Goal: Obtain resource: Download file/media

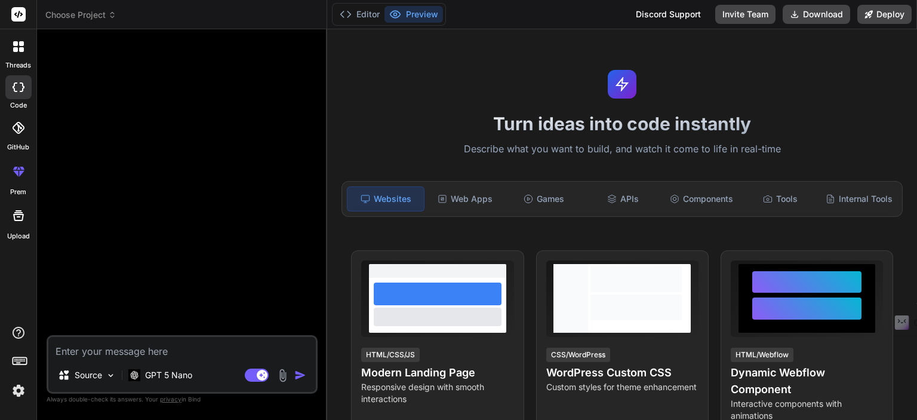
click at [134, 350] on textarea at bounding box center [181, 347] width 267 height 21
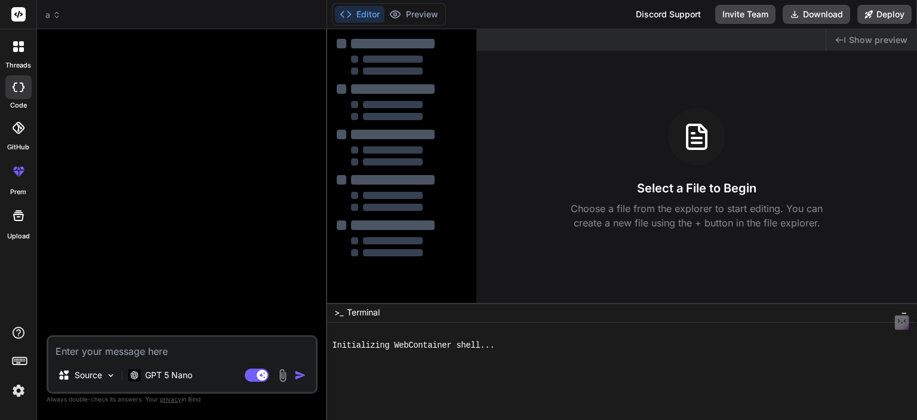
type textarea "x"
type textarea "c"
type textarea "x"
type textarea "cr"
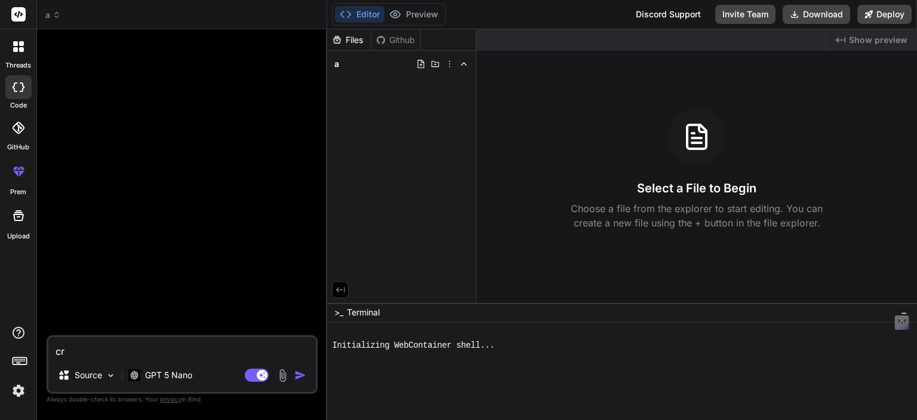
type textarea "x"
type textarea "cre"
type textarea "x"
type textarea "crea"
type textarea "x"
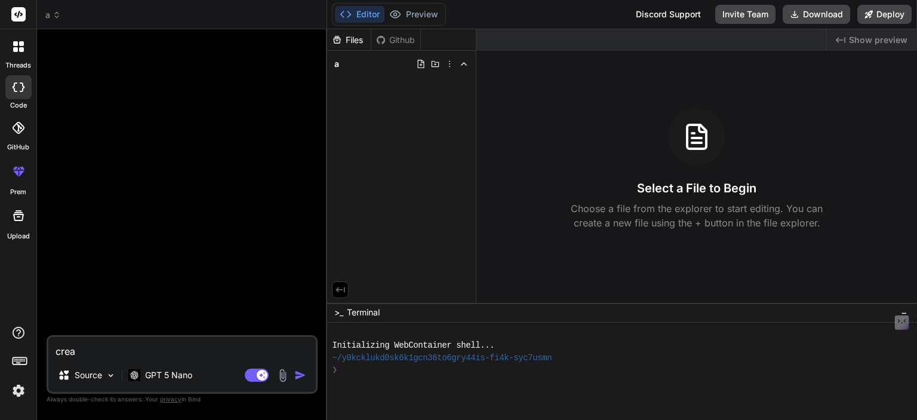
type textarea "creat"
type textarea "x"
type textarea "create"
type textarea "x"
type textarea "create"
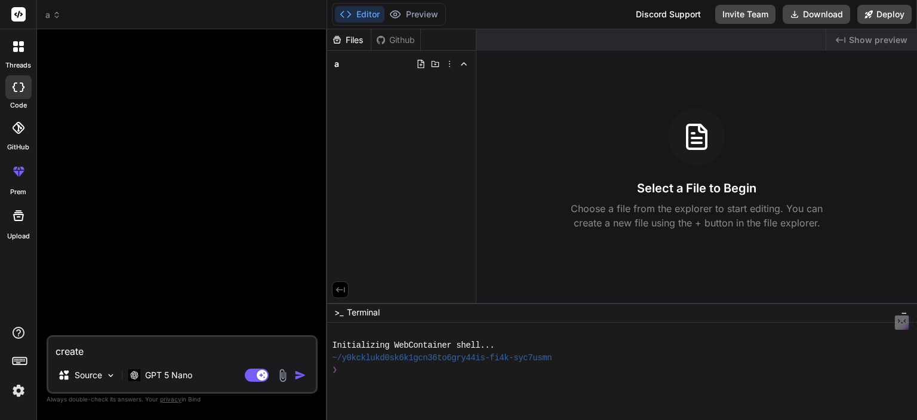
type textarea "x"
type textarea "create a"
type textarea "x"
type textarea "create a"
type textarea "x"
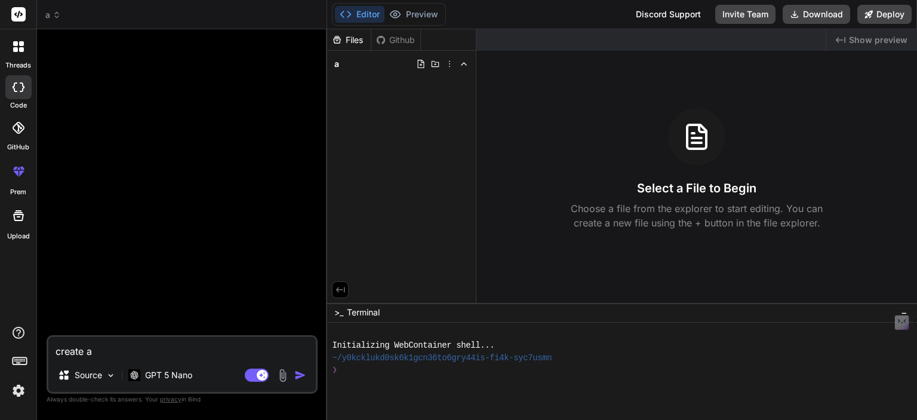
type textarea "create a w"
type textarea "x"
type textarea "create a wa"
type textarea "x"
type textarea "create a wal"
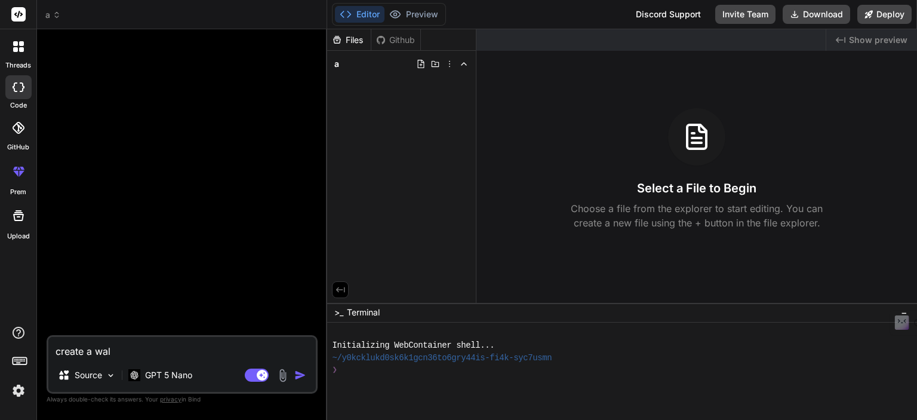
type textarea "x"
type textarea "create a wall"
type textarea "x"
type textarea "create a wallp"
type textarea "x"
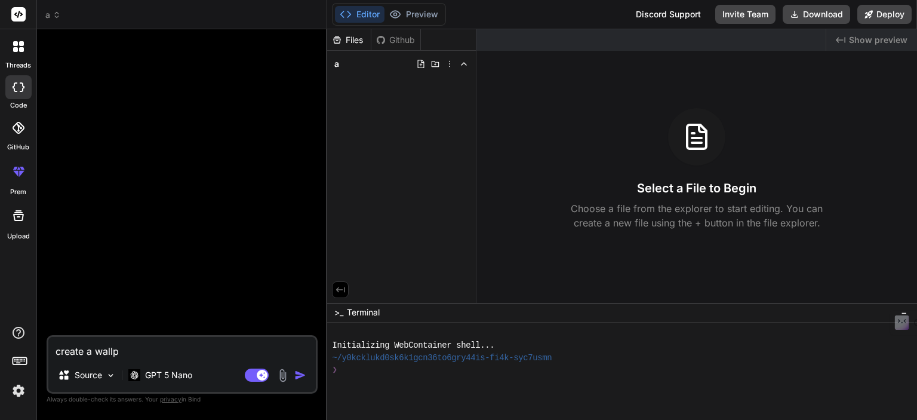
type textarea "create a wallpa"
type textarea "x"
type textarea "create a wallpae"
type textarea "x"
type textarea "create a wallpaer"
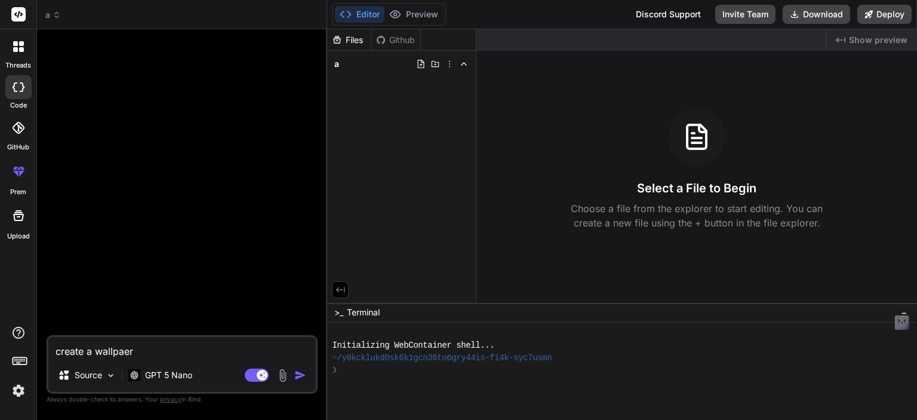
type textarea "x"
type textarea "create a wallpae"
type textarea "x"
type textarea "create a wallpa"
type textarea "x"
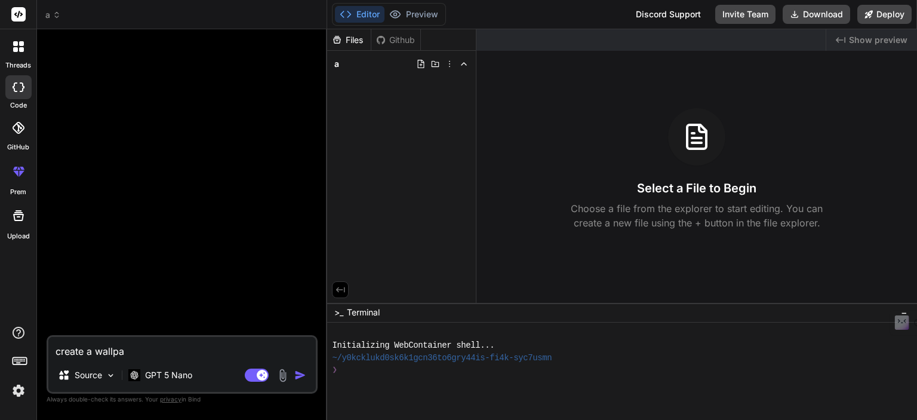
type textarea "create a wallpap"
type textarea "x"
type textarea "create a wallpape"
type textarea "x"
type textarea "create a wallpaper"
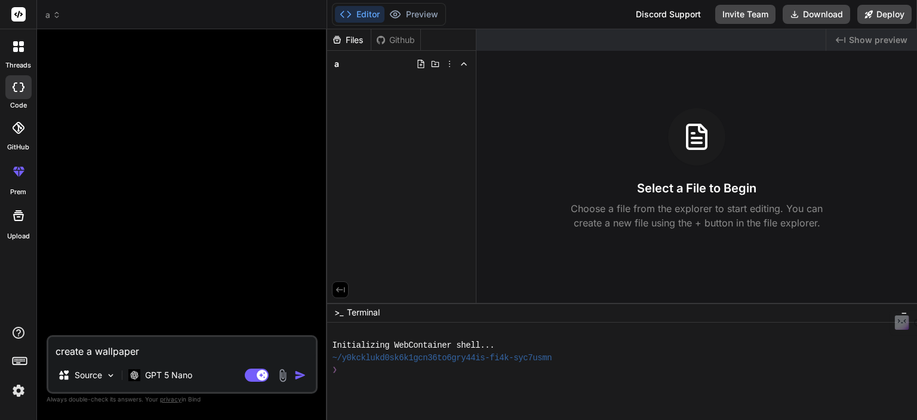
type textarea "x"
type textarea "create a wallpaper"
type textarea "x"
type textarea "create a wallpaper d"
type textarea "x"
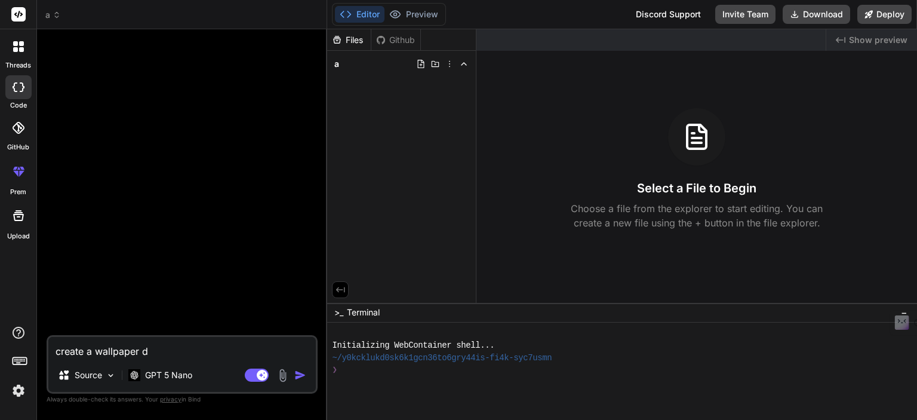
type textarea "create a wallpaper do"
type textarea "x"
type textarea "create a wallpaper dow"
type textarea "x"
type textarea "create a wallpaper down"
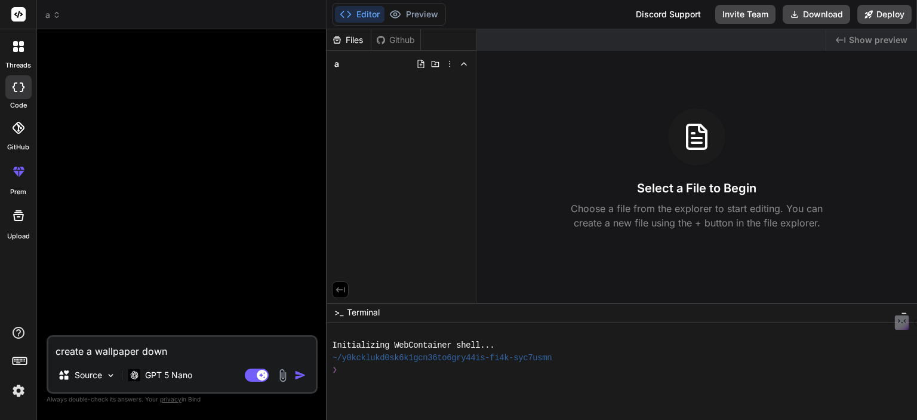
type textarea "x"
type textarea "create a wallpaper downl"
type textarea "x"
type textarea "create a wallpaper downlo"
type textarea "x"
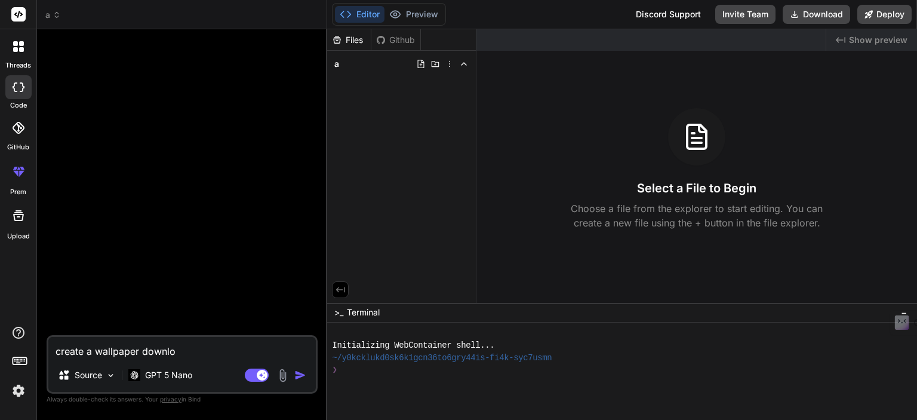
type textarea "create a wallpaper downloa"
type textarea "x"
type textarea "create a wallpaper download"
type textarea "x"
type textarea "create a wallpaper download"
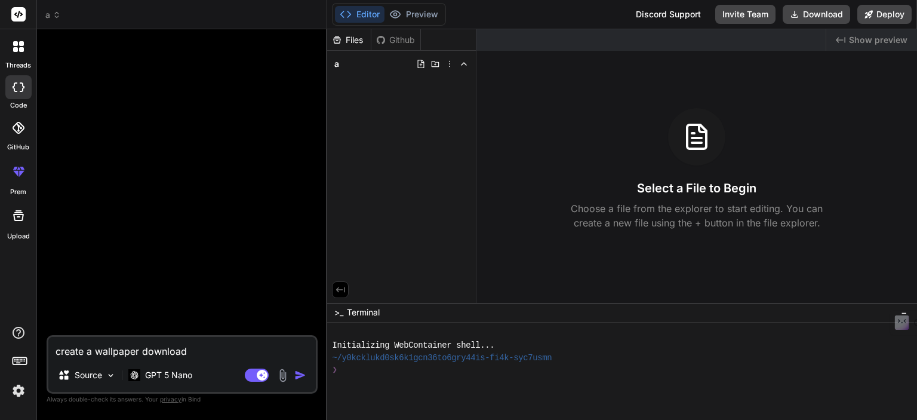
type textarea "x"
type textarea "create a wallpaper download w"
type textarea "x"
type textarea "create a wallpaper download we"
type textarea "x"
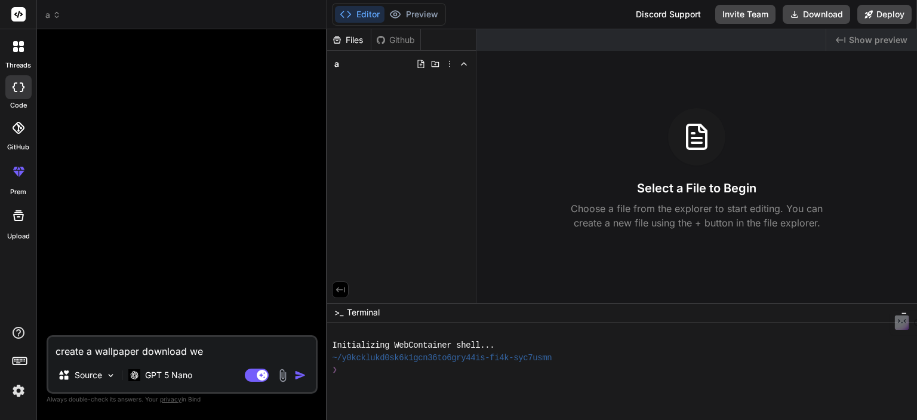
type textarea "create a wallpaper download web"
type textarea "x"
type textarea "create a wallpaper download webs"
type textarea "x"
type textarea "create a wallpaper download websu"
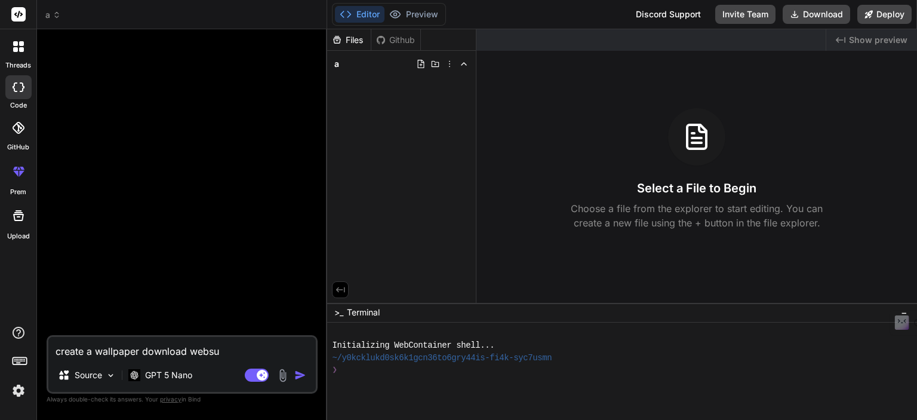
type textarea "x"
type textarea "create a wallpaper download webs"
type textarea "x"
type textarea "create a wallpaper download websi"
type textarea "x"
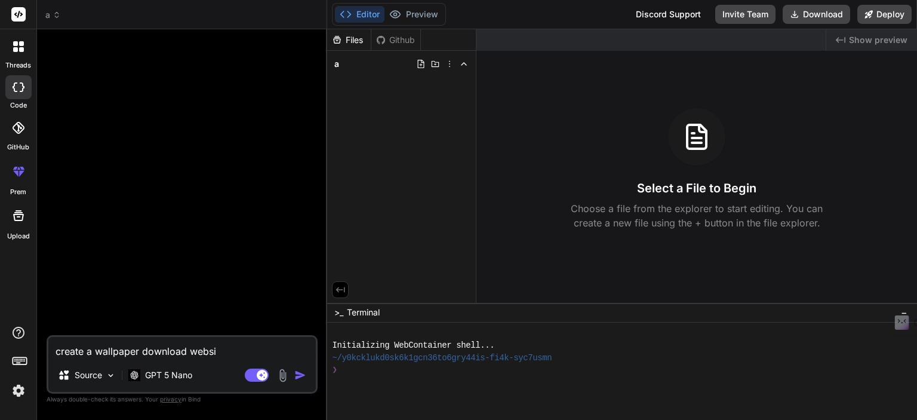
type textarea "create a wallpaper download websit"
type textarea "x"
type textarea "create a wallpaper download website"
type textarea "x"
type textarea "create a wallpaper download website"
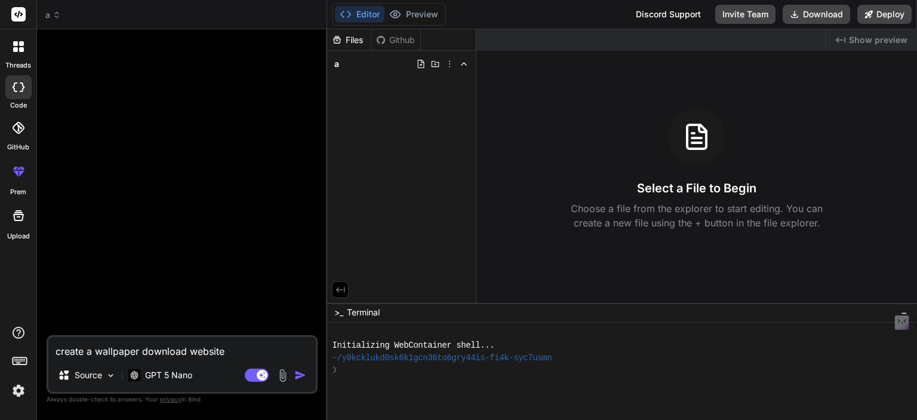
type textarea "x"
type textarea "create a wallpaper download website l"
type textarea "x"
type textarea "create a wallpaper download website li"
type textarea "x"
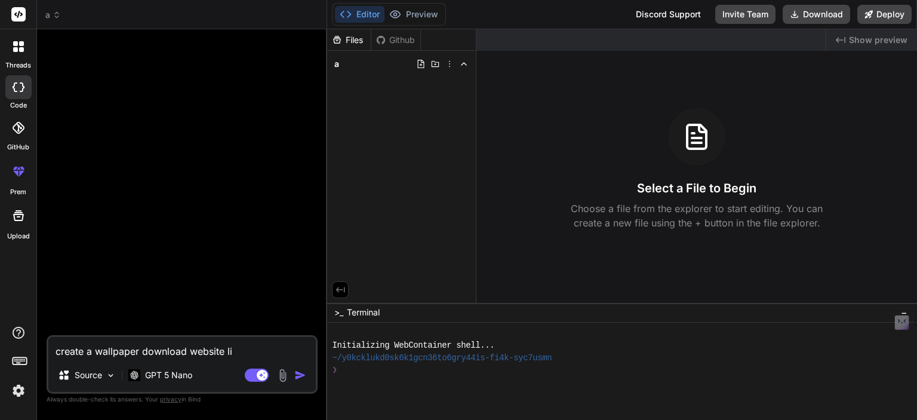
type textarea "create a wallpaper download website lik"
type textarea "x"
type textarea "create a wallpaper download website like"
type textarea "x"
type textarea "create a wallpaper download website like"
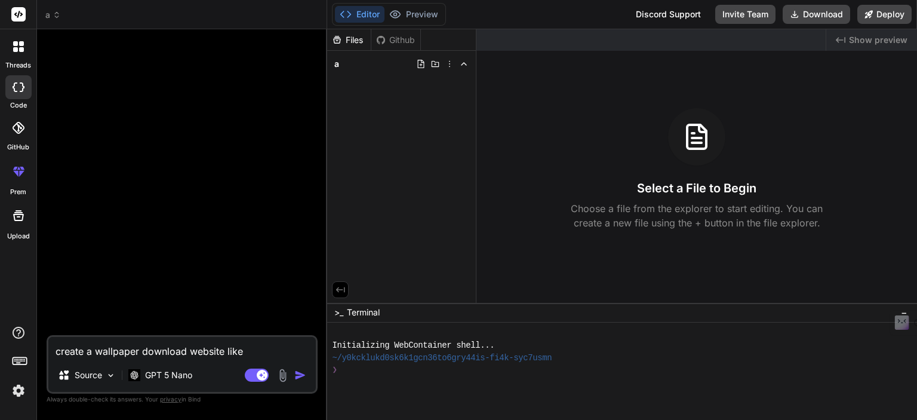
type textarea "x"
type textarea "create a wallpaper download website like p"
type textarea "x"
type textarea "create a wallpaper download website like pi"
type textarea "x"
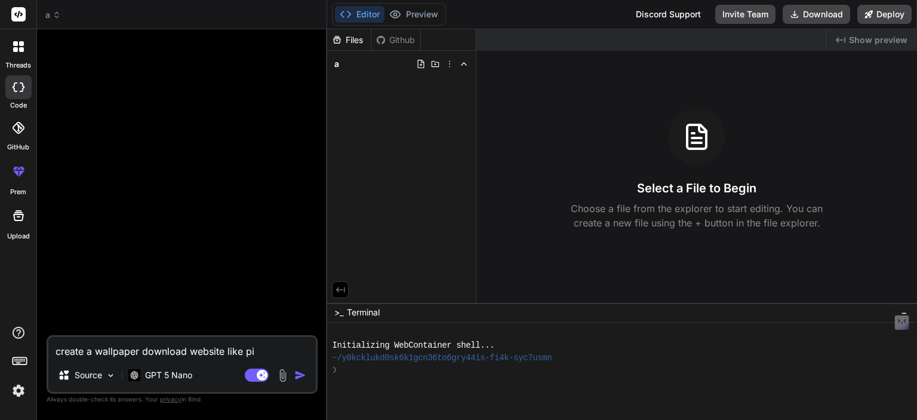
type textarea "create a wallpaper download website like pix"
type textarea "x"
type textarea "create a wallpaper download website like pixa"
type textarea "x"
type textarea "create a wallpaper download website like pixab"
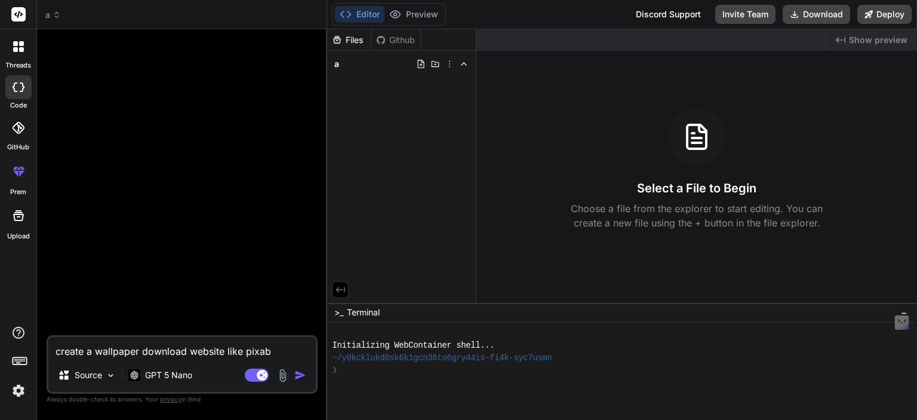
type textarea "x"
type textarea "create a wallpaper download website like pixaba"
type textarea "x"
type textarea "create a wallpaper download website like pixabay"
type textarea "x"
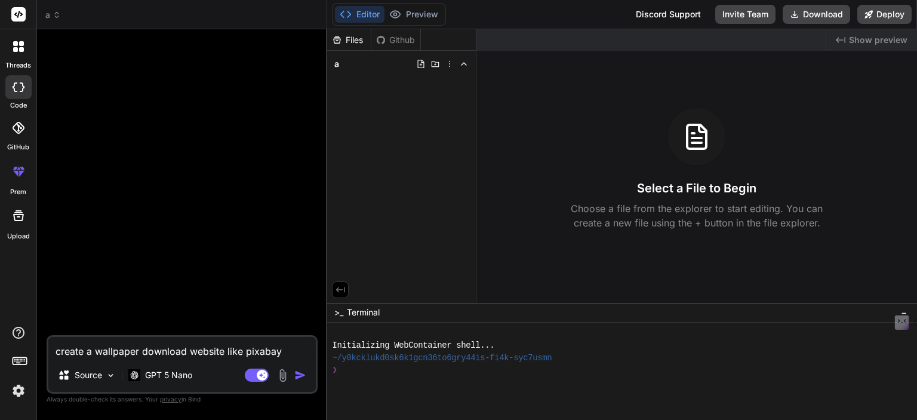
type textarea "create a wallpaper download website like pixabay,"
type textarea "x"
type textarea "create a wallpaper download website like pixabay,"
type textarea "x"
type textarea "create a wallpaper download website like pixabay, o"
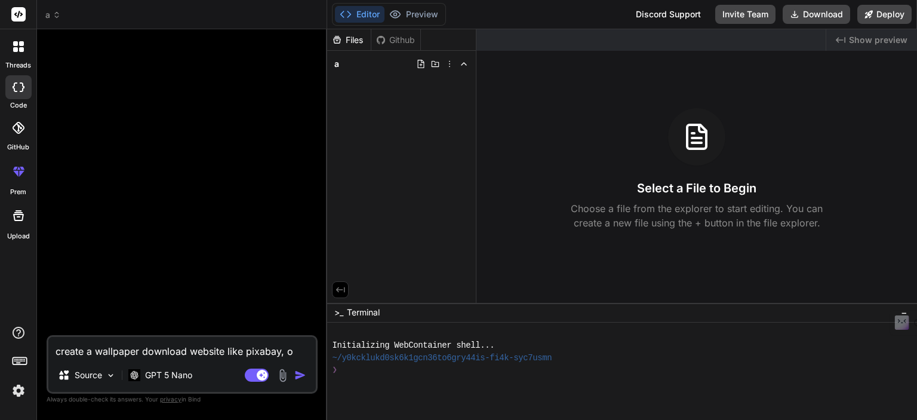
type textarea "x"
type textarea "create a wallpaper download website like pixabay, or"
type textarea "x"
type textarea "create a wallpaper download website like pixabay, or"
type textarea "x"
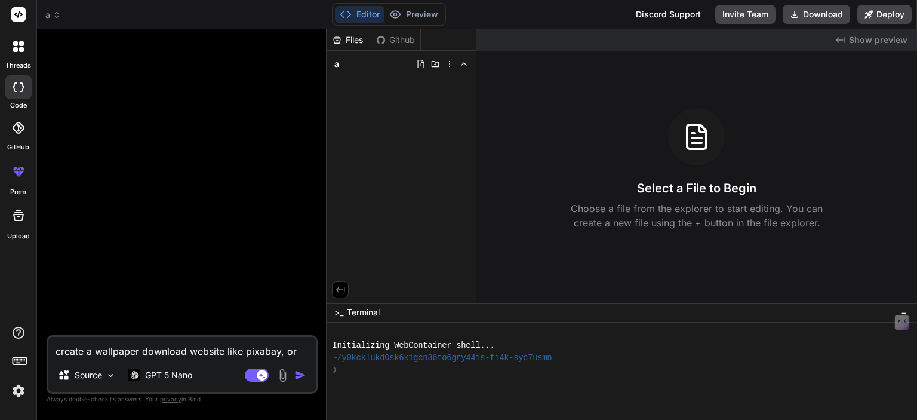
type textarea "create a wallpaper download website like pixabay, or p"
type textarea "x"
type textarea "create a wallpaper download website like pixabay, or pi"
type textarea "x"
type textarea "create a wallpaper download website like pixabay, or pix"
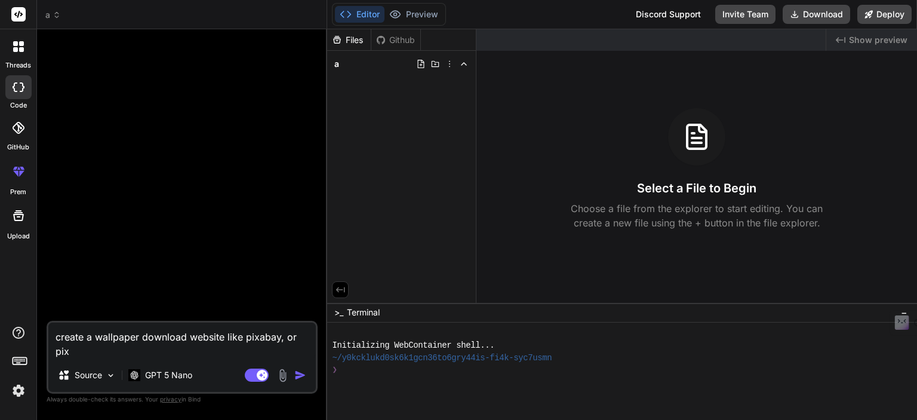
type textarea "x"
type textarea "create a wallpaper download website like pixabay, or pixe"
type textarea "x"
type textarea "create a wallpaper download website like pixabay, or pixel"
type textarea "x"
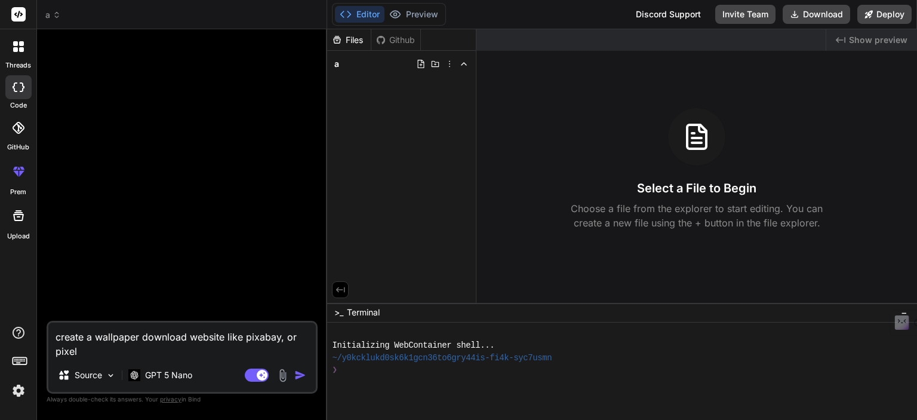
type textarea "create a wallpaper download website like pixabay, or pixels"
type textarea "x"
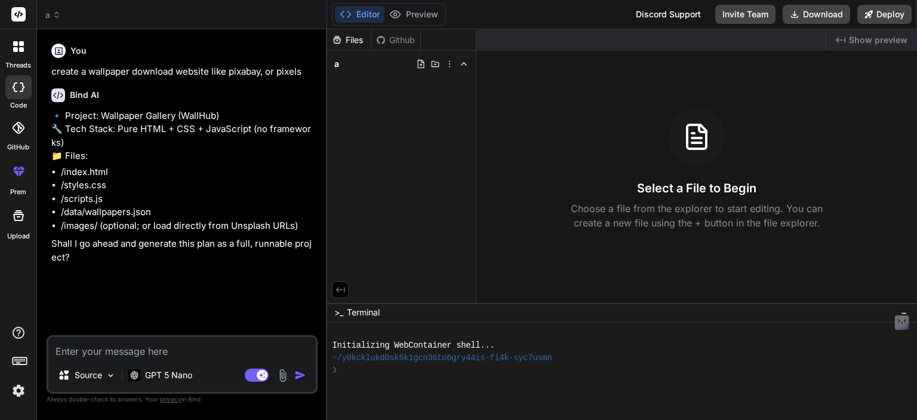
type textarea "x"
type textarea "y"
type textarea "x"
type textarea "ye"
type textarea "x"
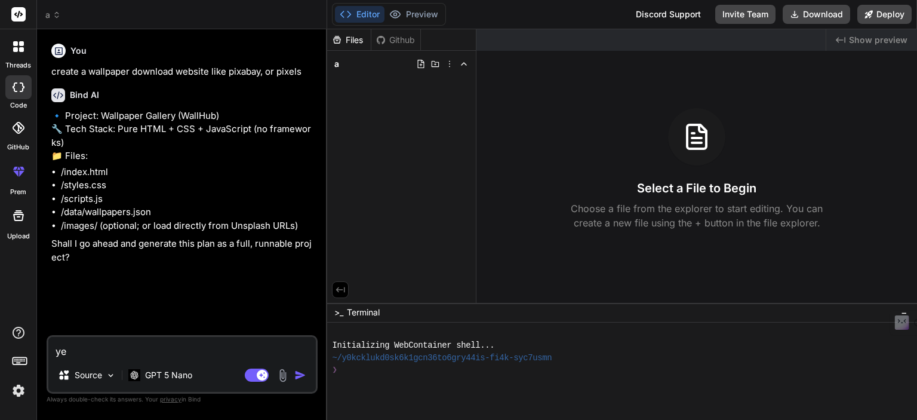
type textarea "yes"
type textarea "x"
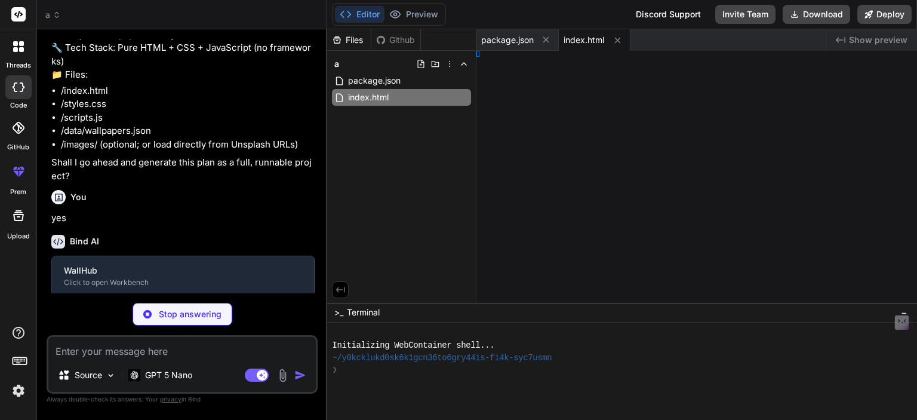
type textarea "x"
type textarea "} }"
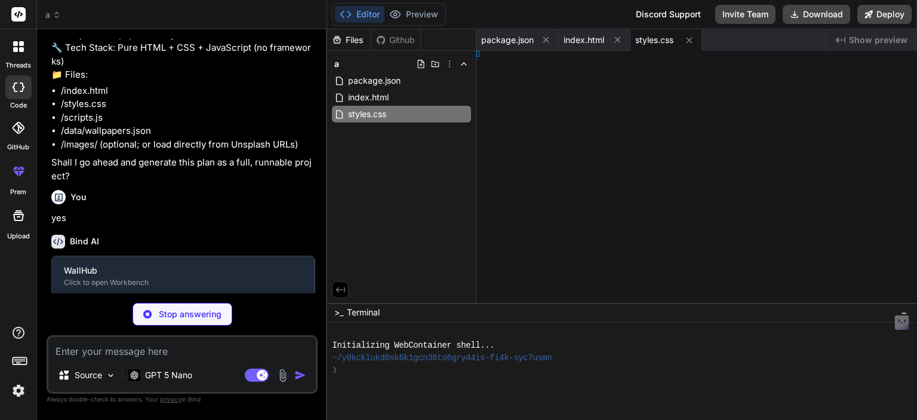
type textarea "x"
type textarea "6px 10px; border-radius: 6px; background: #1e293b; color: #e2e8f0; text-decorat…"
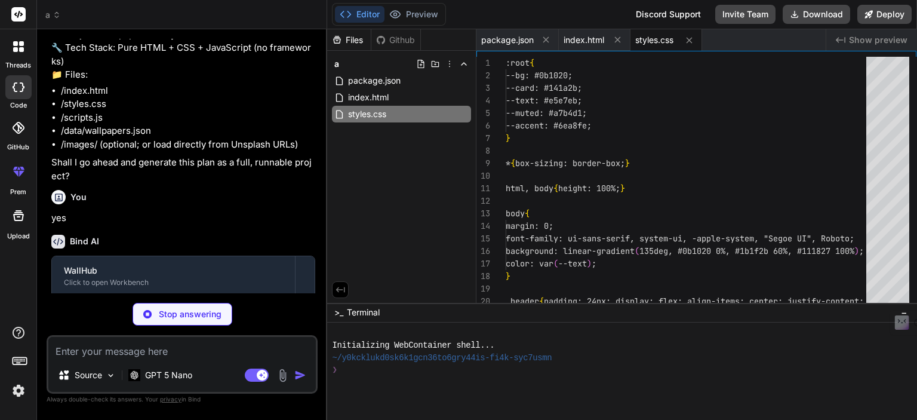
type textarea "x"
type textarea "});"
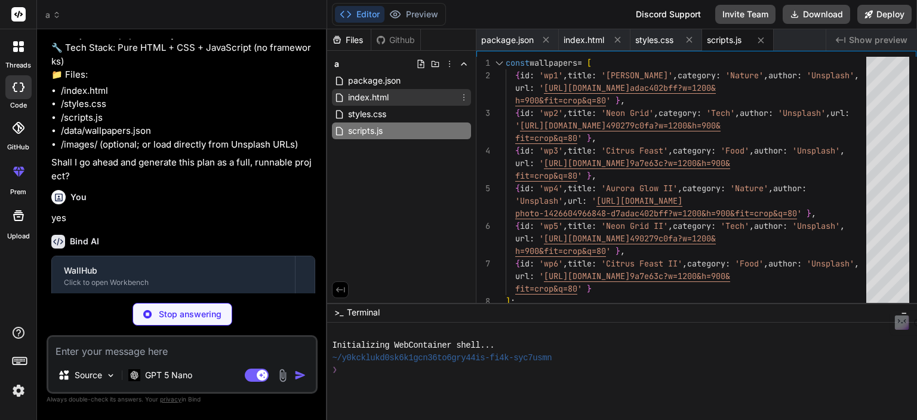
type textarea "x"
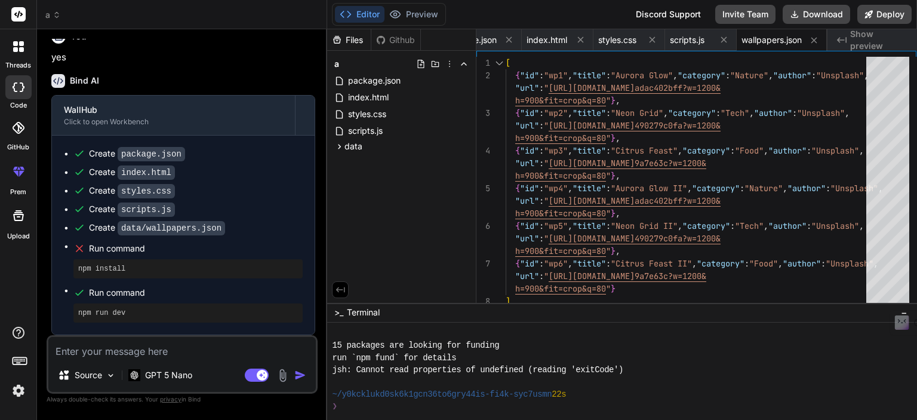
scroll to position [267, 0]
click at [104, 353] on textarea at bounding box center [181, 347] width 267 height 21
type textarea "x"
type textarea "n"
type textarea "x"
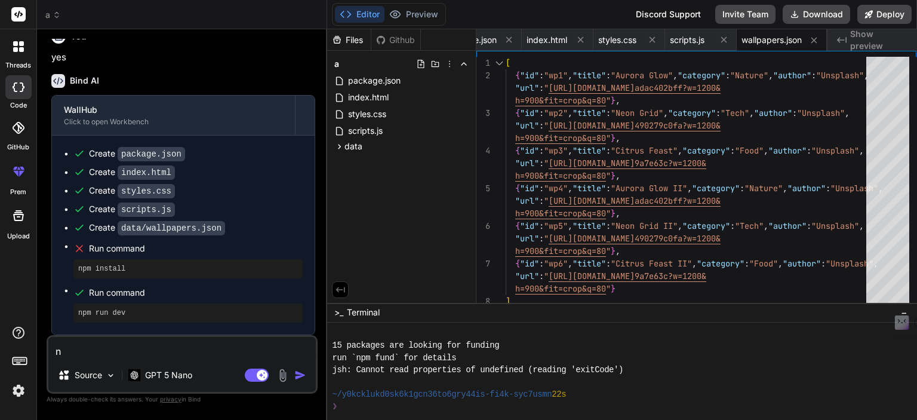
type textarea "np"
type textarea "x"
type textarea "npm"
type textarea "x"
type textarea "npm"
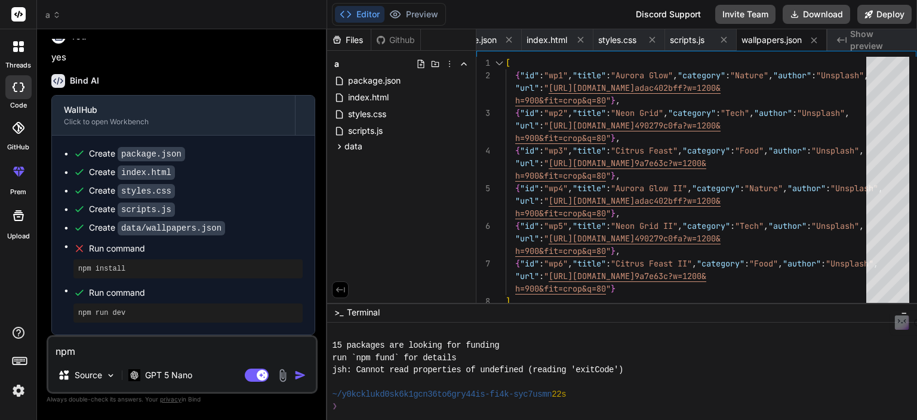
type textarea "x"
type textarea "npm i"
type textarea "x"
type textarea "npm in"
type textarea "x"
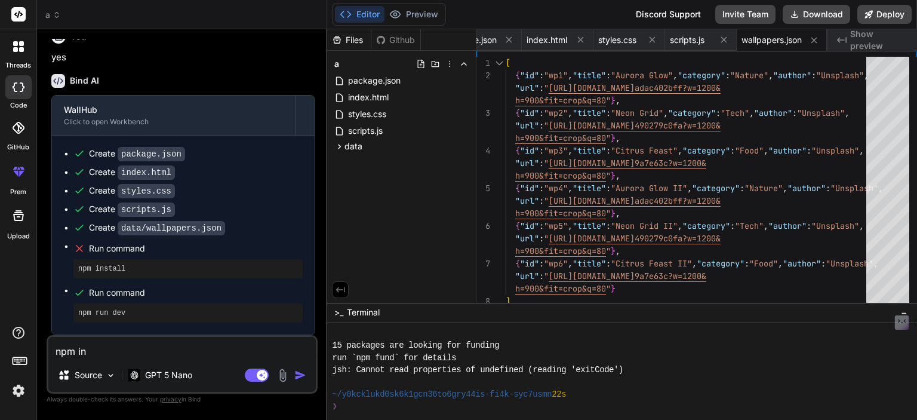
type textarea "npm ins"
type textarea "x"
type textarea "npm inst"
type textarea "x"
type textarea "npm insta"
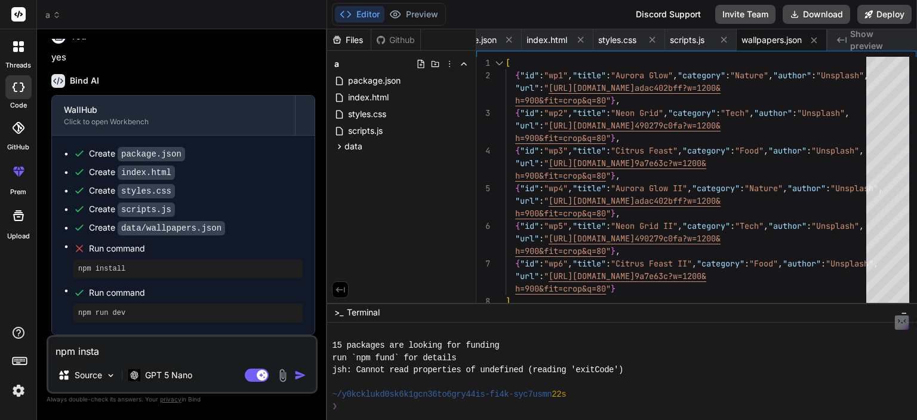
type textarea "x"
type textarea "npm instal"
type textarea "x"
type textarea "npm install"
type textarea "x"
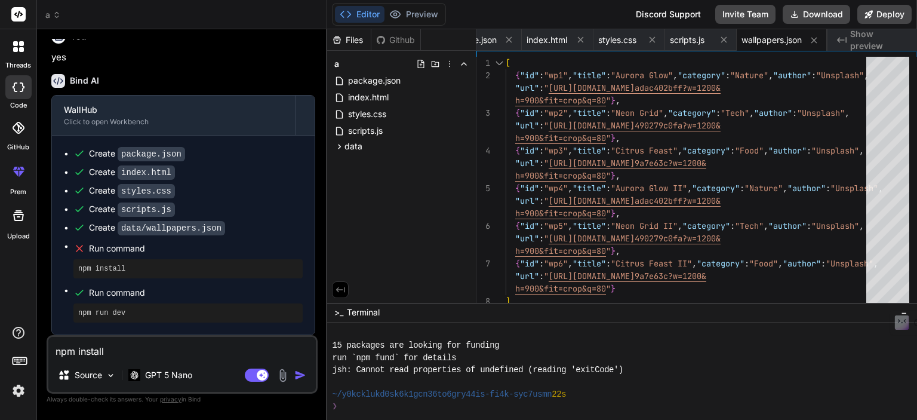
type textarea "npm install"
type textarea "x"
type textarea "npm install i"
type textarea "x"
type textarea "npm install is"
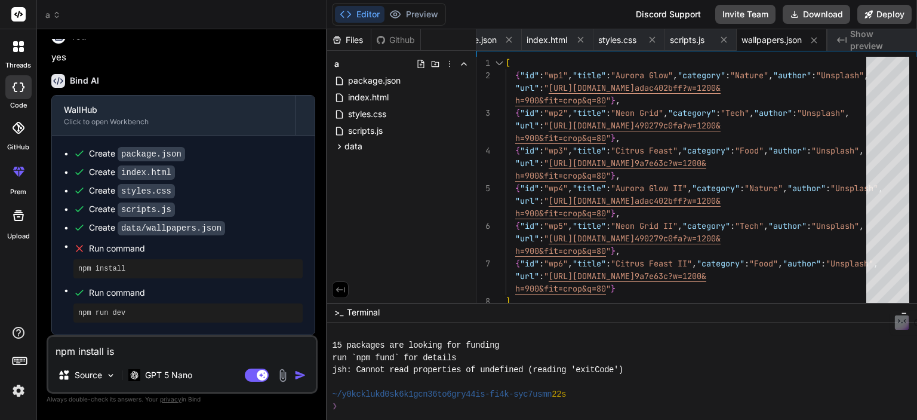
type textarea "x"
type textarea "npm install is"
type textarea "x"
type textarea "npm install is n"
type textarea "x"
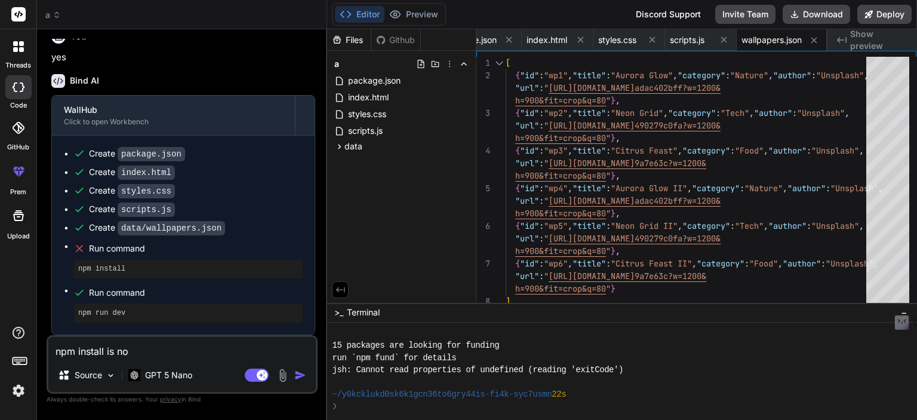
type textarea "npm install is not"
type textarea "x"
type textarea "npm install is not"
type textarea "x"
type textarea "npm install is not i"
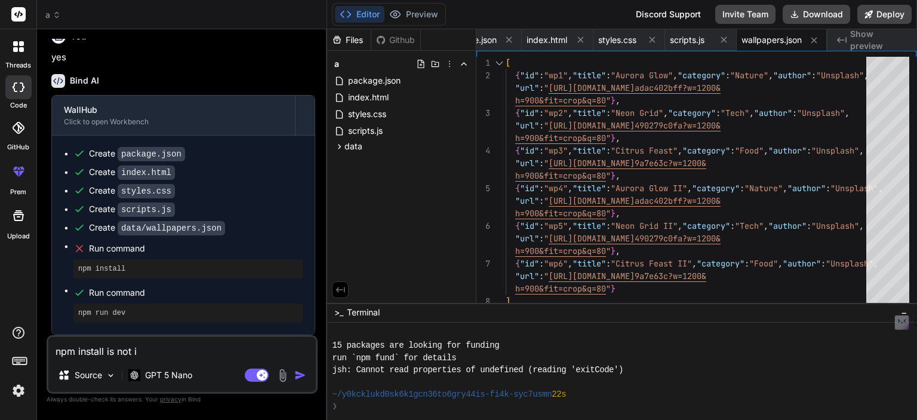
type textarea "x"
type textarea "npm install is not in"
type textarea "x"
type textarea "npm install is not ins"
type textarea "x"
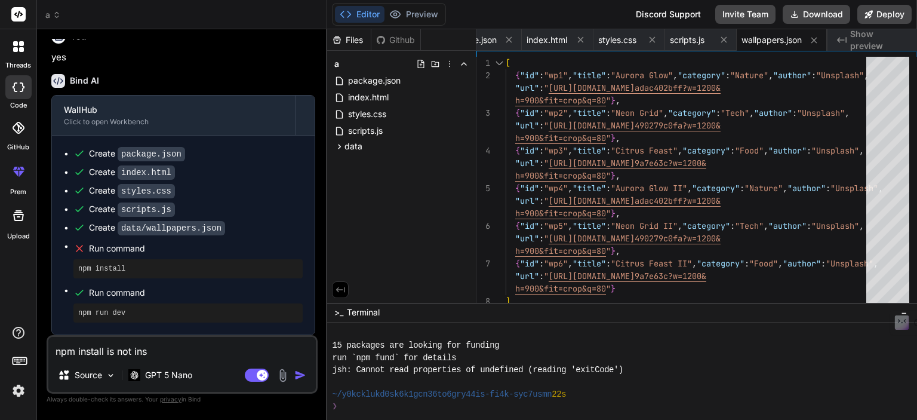
type textarea "npm install is not inst"
type textarea "x"
type textarea "npm install is not insta"
type textarea "x"
type textarea "npm install is not instal"
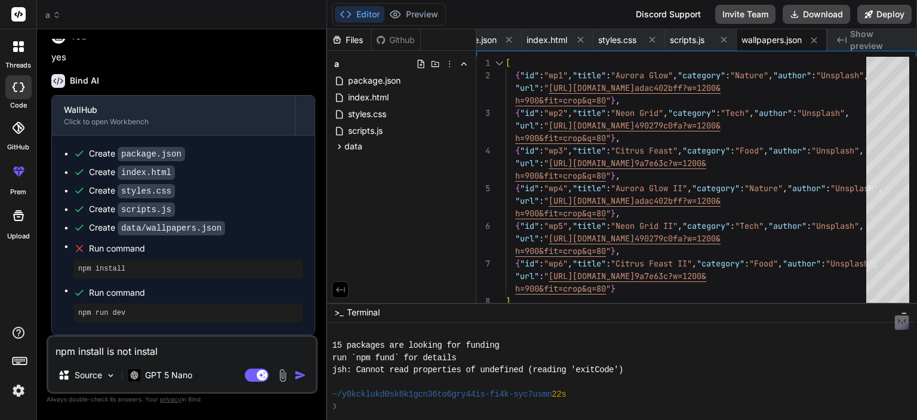
type textarea "x"
type textarea "npm install is not install"
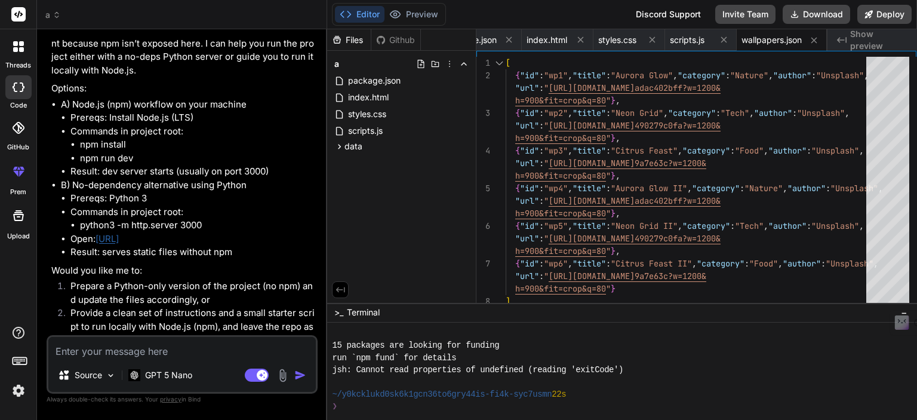
scroll to position [660, 0]
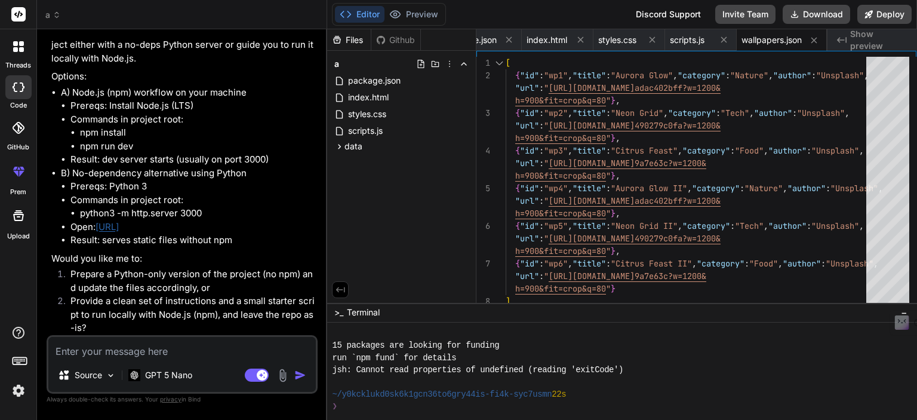
click at [119, 226] on link "[URL]" at bounding box center [106, 226] width 23 height 11
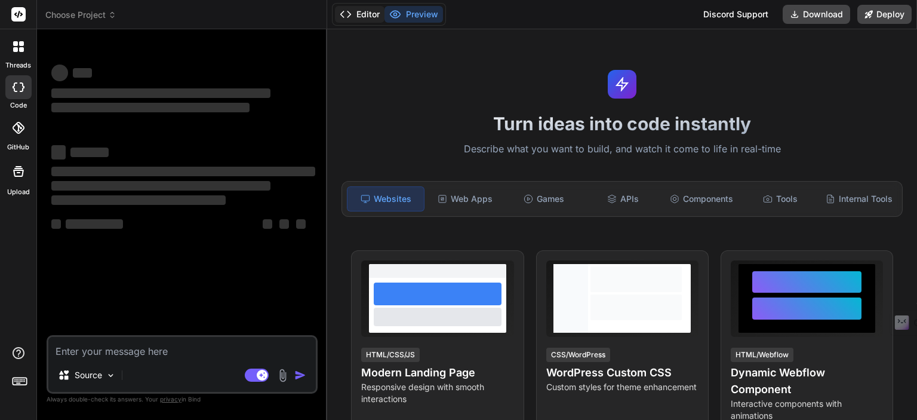
click at [370, 17] on button "Editor" at bounding box center [360, 14] width 50 height 17
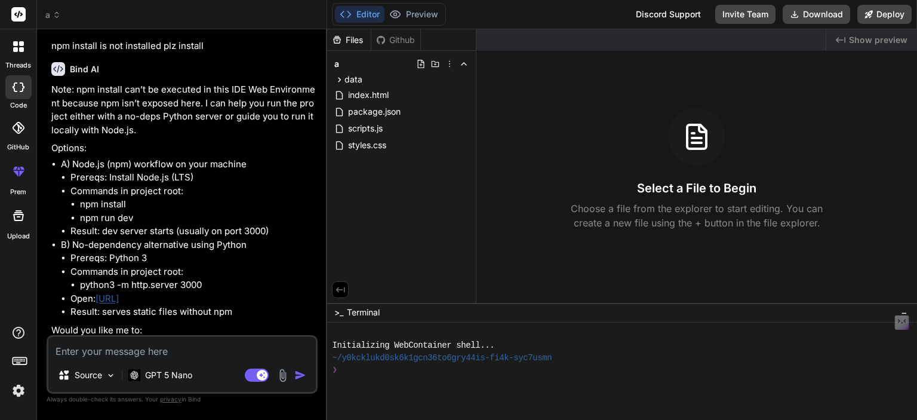
scroll to position [24, 0]
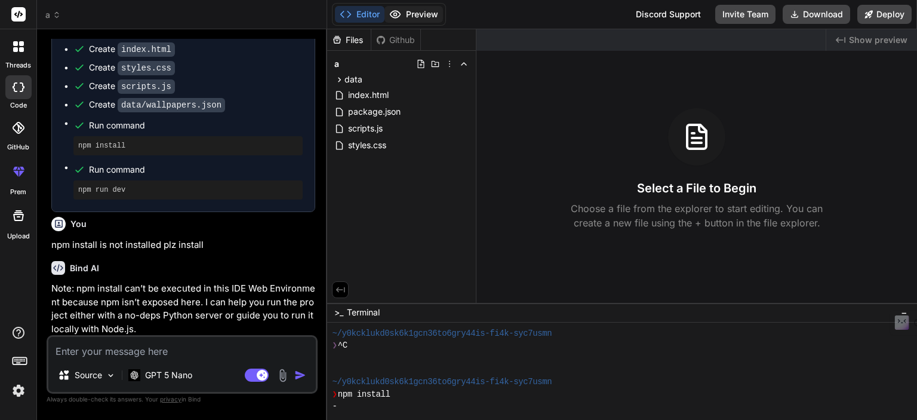
click at [409, 20] on button "Preview" at bounding box center [413, 14] width 58 height 17
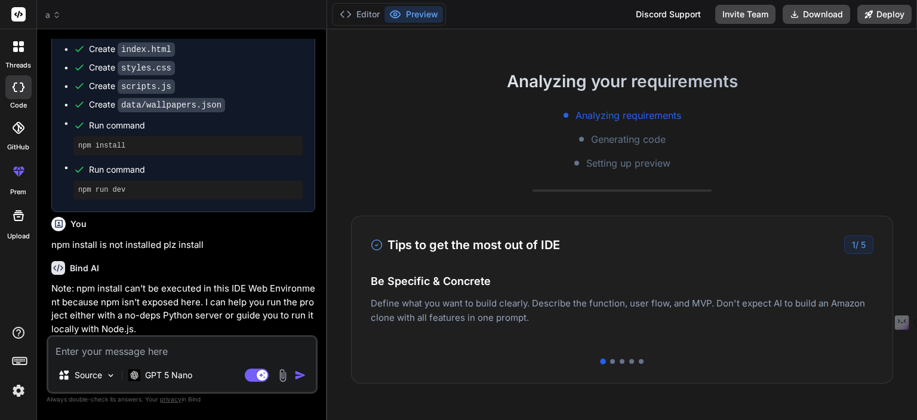
scroll to position [239, 0]
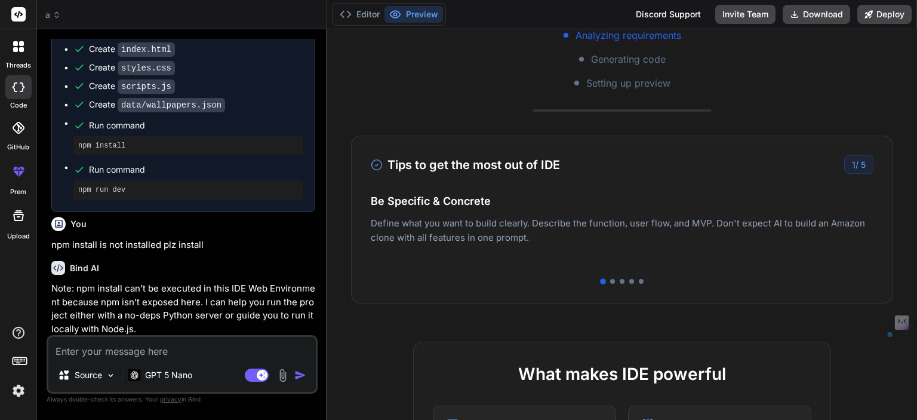
drag, startPoint x: 526, startPoint y: 230, endPoint x: 462, endPoint y: 229, distance: 63.3
click at [467, 229] on div "Easy Deployment Deploy your Next.js and React projects to Vercel. For Node.js b…" at bounding box center [622, 231] width 502 height 52
click at [607, 279] on div at bounding box center [622, 281] width 502 height 5
click at [610, 280] on div at bounding box center [612, 281] width 5 height 5
click at [619, 282] on div at bounding box center [622, 281] width 502 height 5
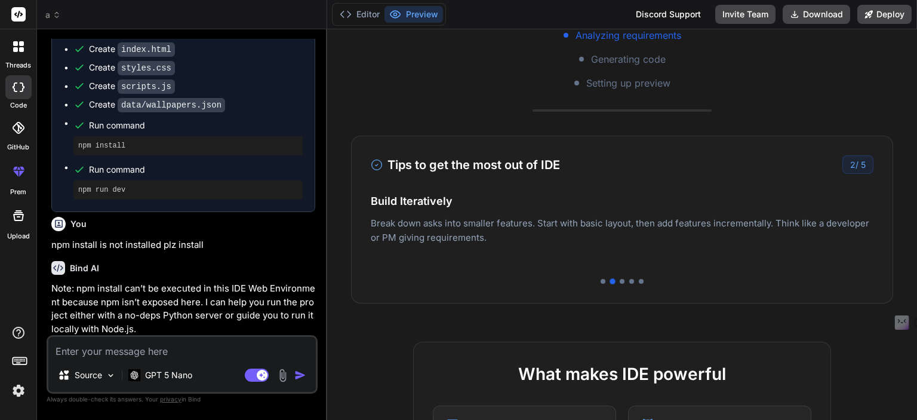
click at [615, 280] on div at bounding box center [622, 281] width 502 height 5
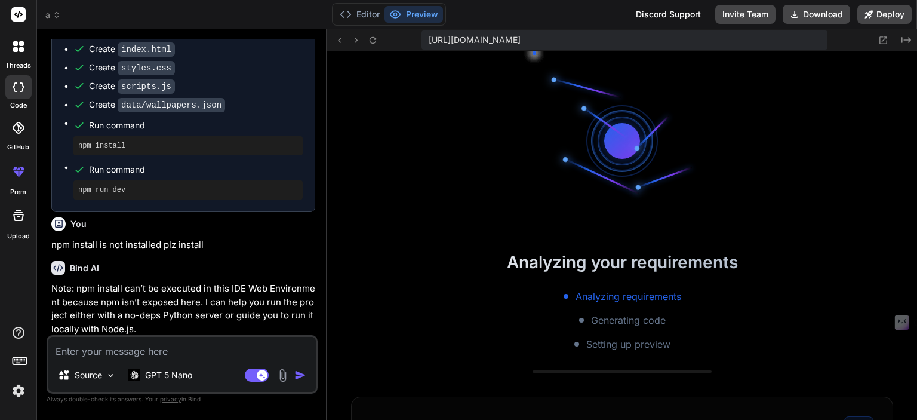
scroll to position [389, 0]
type textarea "x"
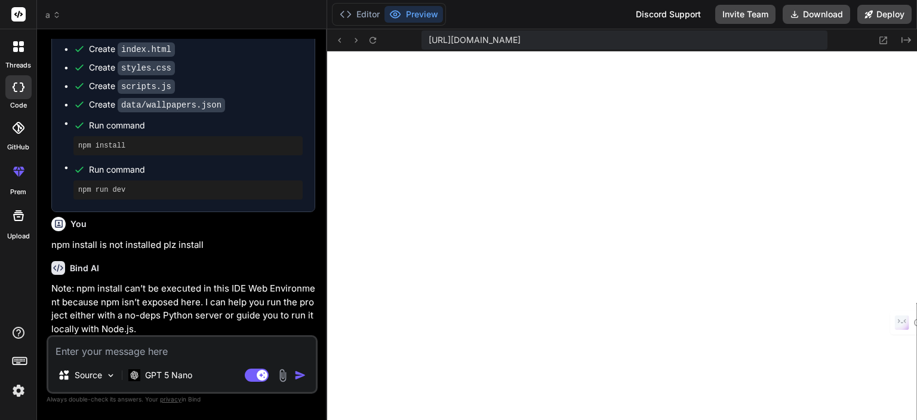
scroll to position [660, 0]
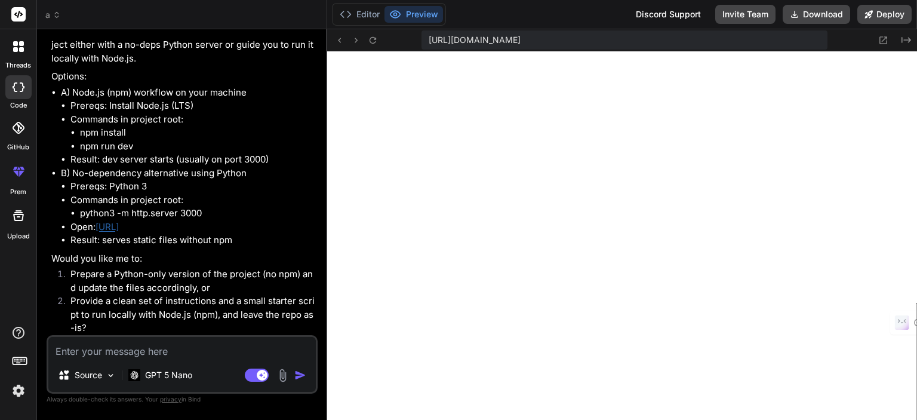
click at [98, 357] on textarea at bounding box center [181, 347] width 267 height 21
type textarea "i"
type textarea "x"
type textarea "is"
type textarea "x"
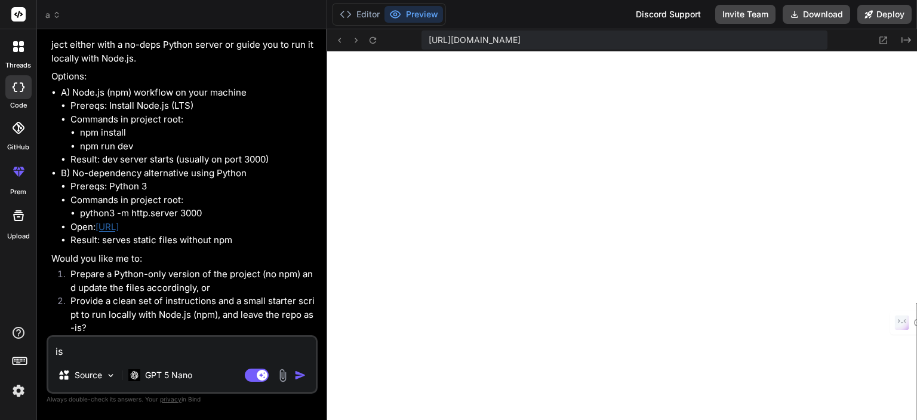
type textarea "is"
type textarea "x"
type textarea "is m"
type textarea "x"
type textarea "is me"
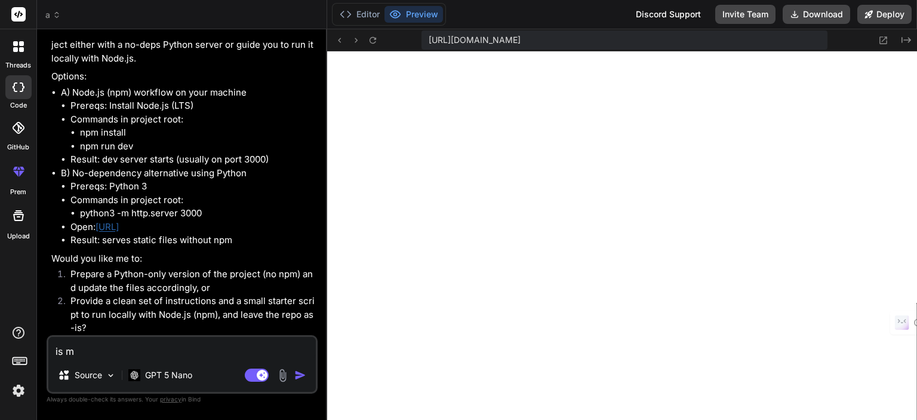
type textarea "x"
type textarea "is me"
type textarea "x"
type textarea "is me w"
type textarea "x"
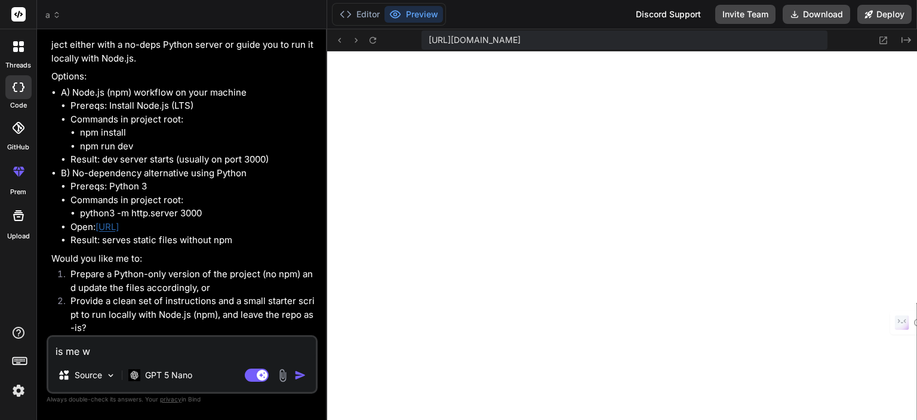
type textarea "is me"
type textarea "x"
type textarea "is me j"
type textarea "x"
type textarea "is me ja"
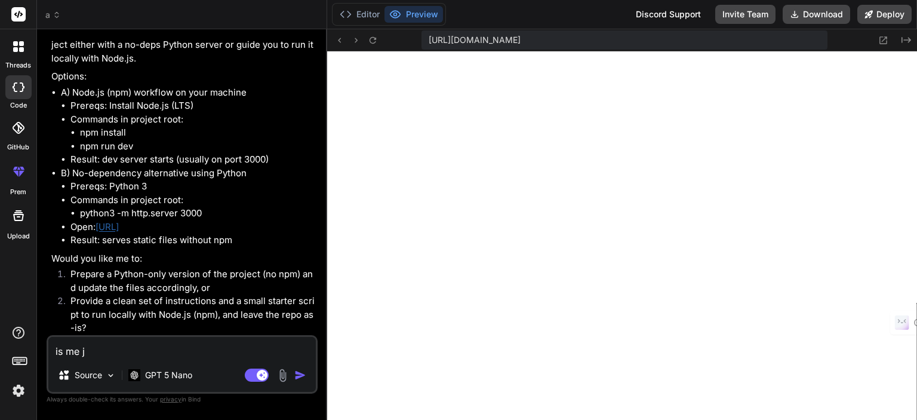
type textarea "x"
type textarea "is me jab"
type textarea "x"
type textarea "is me jab"
type textarea "x"
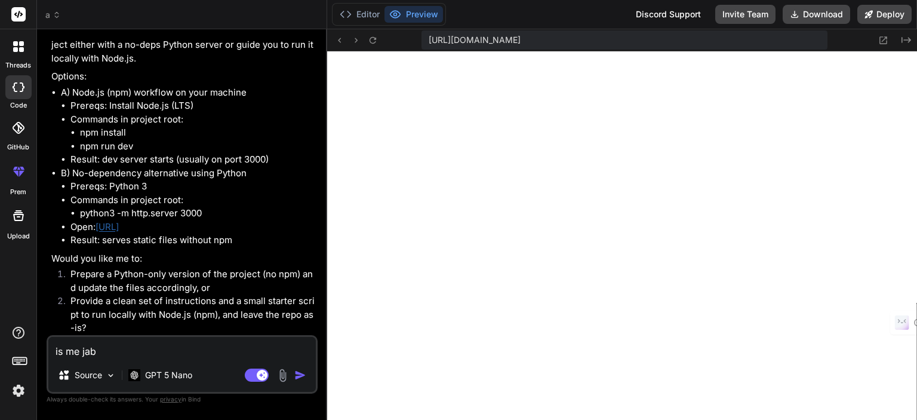
type textarea "is me jab m"
type textarea "x"
type textarea "is me jab mw"
type textarea "x"
type textarea "is me jab mw"
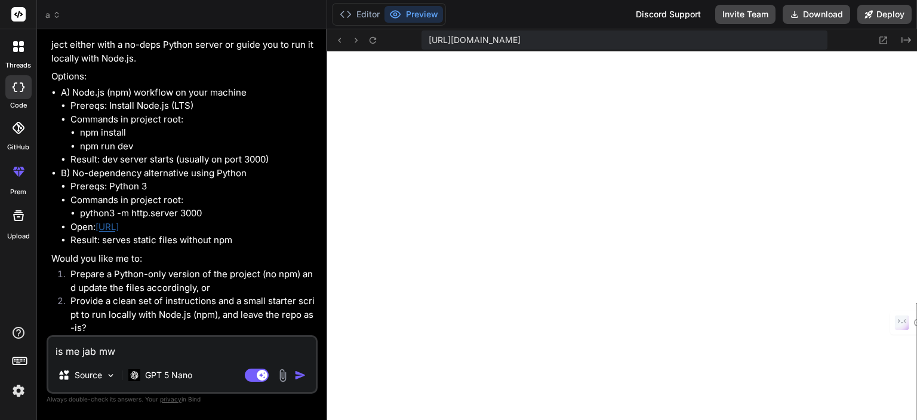
type textarea "x"
type textarea "is me jab mw"
type textarea "x"
type textarea "is me jab m"
type textarea "x"
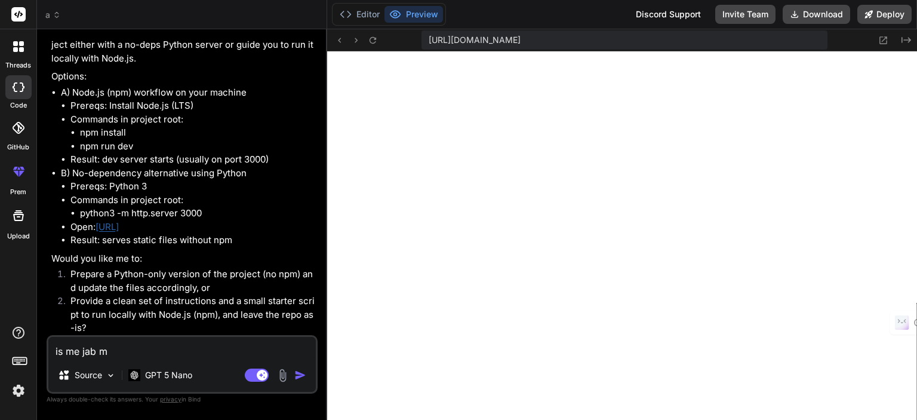
type textarea "is me jab me"
type textarea "x"
type textarea "is me jab me"
type textarea "x"
type textarea "is me jab me w"
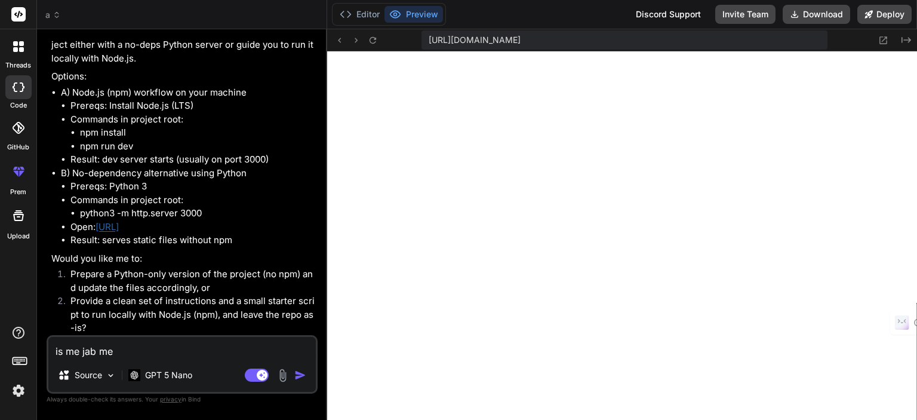
type textarea "x"
type textarea "is me jab me wa"
type textarea "x"
type textarea "is me jab me wap"
type textarea "x"
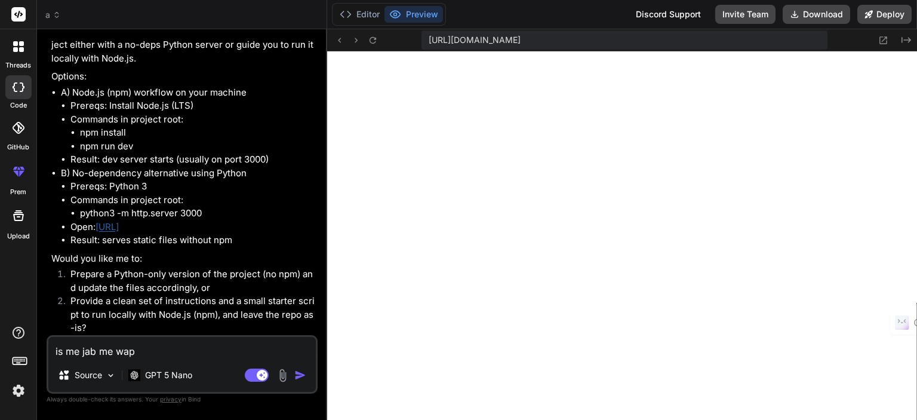
type textarea "is me jab me wapp"
type textarea "x"
type textarea "is me jab me wap"
type textarea "x"
type textarea "is me jab me wa"
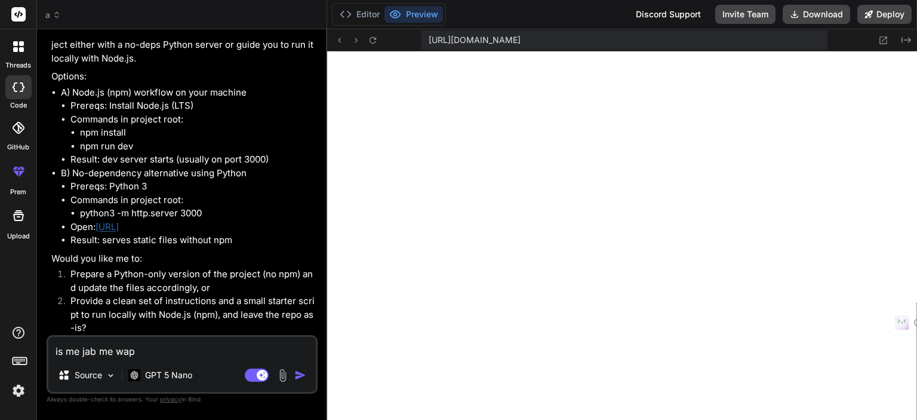
type textarea "x"
type textarea "is me jab me wal"
type textarea "x"
type textarea "is me jab me wall"
type textarea "x"
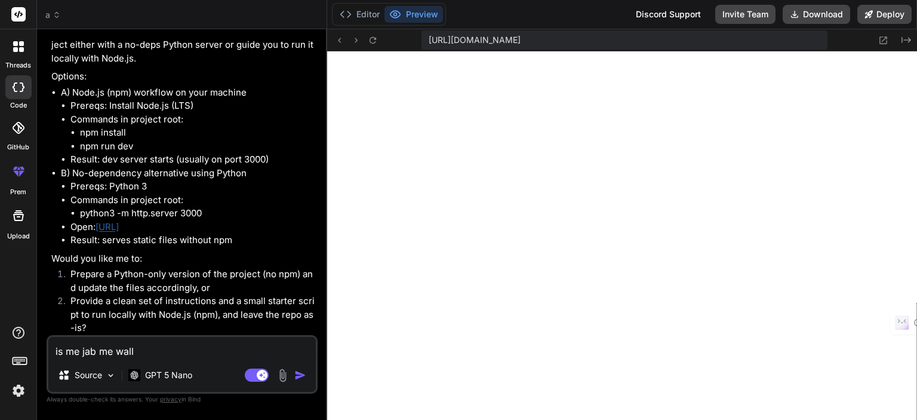
type textarea "is me jab me wall"
type textarea "x"
type textarea "is me jab me wall p"
type textarea "x"
type textarea "is me jab me wall pa"
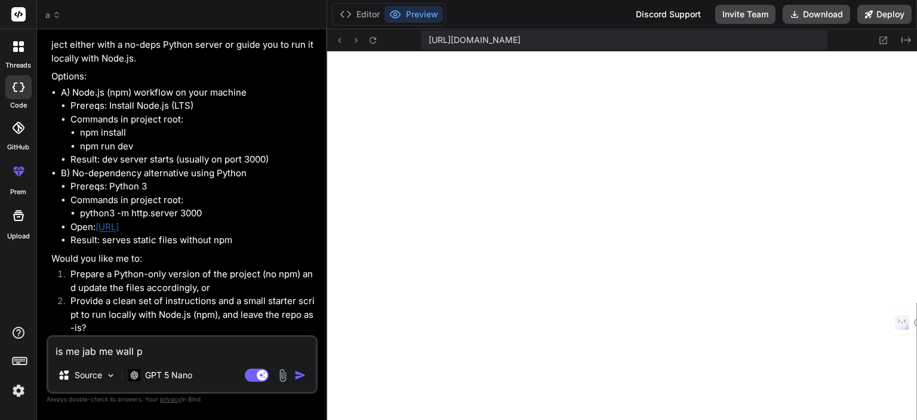
type textarea "x"
type textarea "is me jab me wall p"
type textarea "x"
type textarea "is me jab me wall"
type textarea "x"
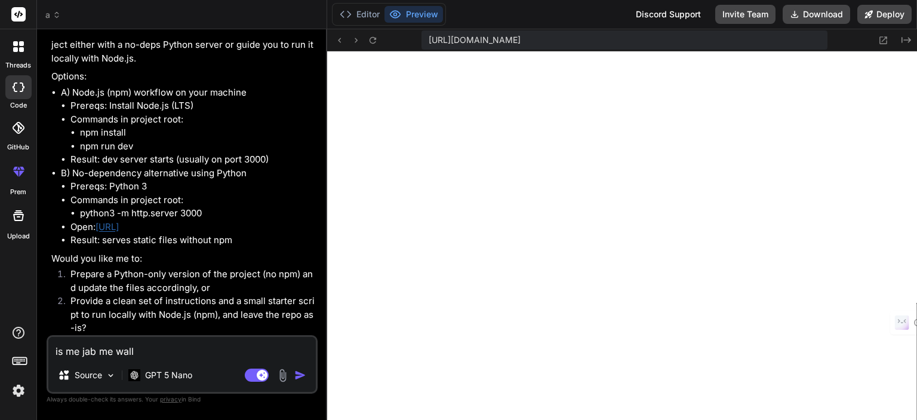
type textarea "is me jab me wall"
type textarea "x"
type textarea "is me jab me wallp"
type textarea "x"
type textarea "is me jab me wallpa"
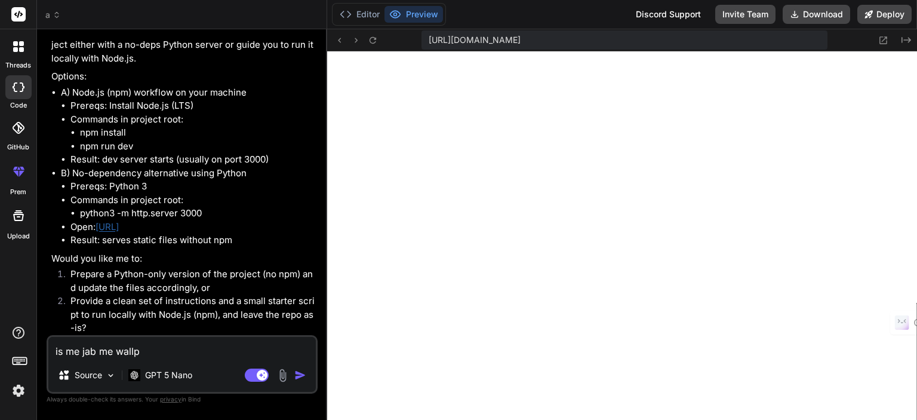
type textarea "x"
type textarea "is me jab me wallpap"
type textarea "x"
type textarea "is me jab me wallpape"
type textarea "x"
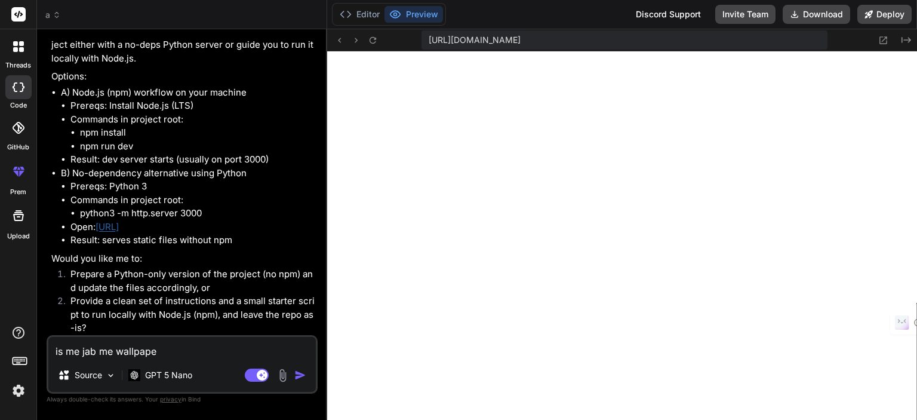
type textarea "is me jab me wallpaper"
type textarea "x"
type textarea "is me jab me wallpaper"
type textarea "x"
type textarea "is me jab me wallpaper p"
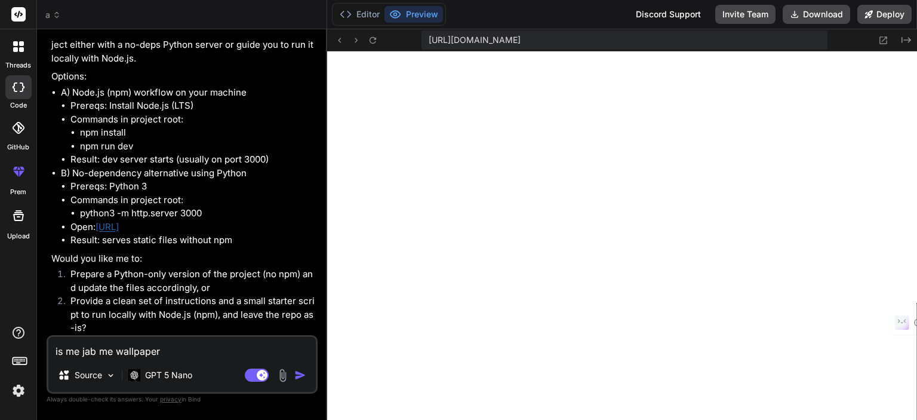
type textarea "x"
type textarea "is me jab me wallpaper pa"
type textarea "x"
type textarea "is me jab me wallpaper par"
type textarea "x"
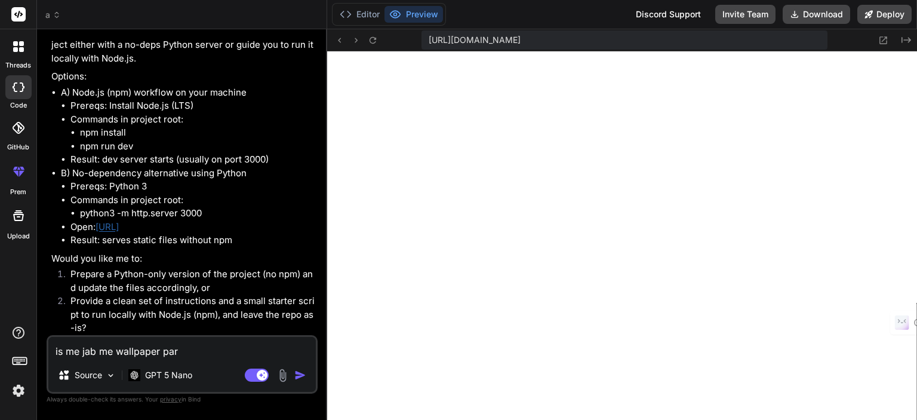
type textarea "is me jab me wallpaper par"
type textarea "x"
type textarea "is me jab me wallpaper par c"
type textarea "x"
type textarea "is me jab me wallpaper par cl"
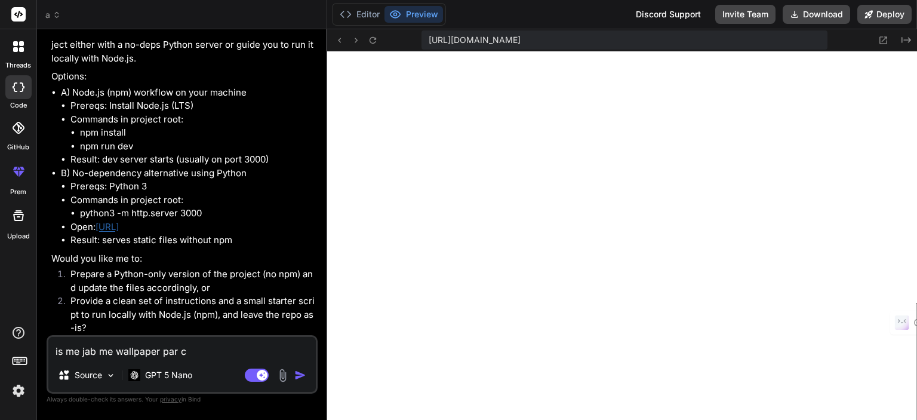
type textarea "x"
type textarea "is me jab me wallpaper par cli"
type textarea "x"
type textarea "is me jab me wallpaper par clic"
type textarea "x"
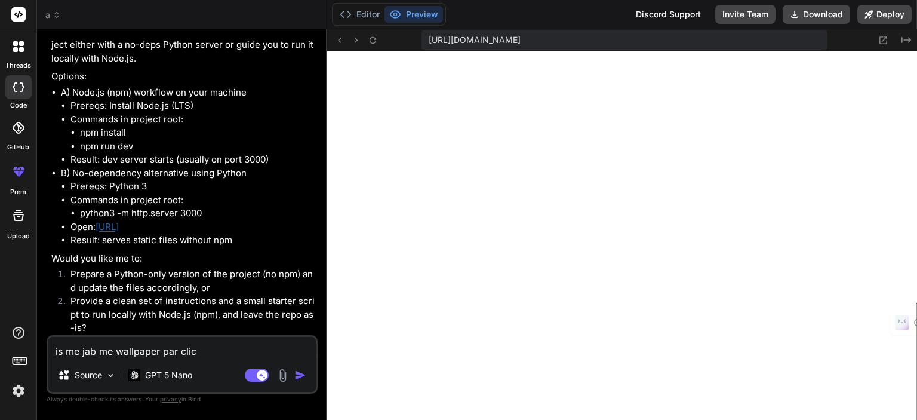
type textarea "is me jab me wallpaper par click"
type textarea "x"
type textarea "is me jab me wallpaper par click"
type textarea "x"
type textarea "is me jab me wallpaper par click k"
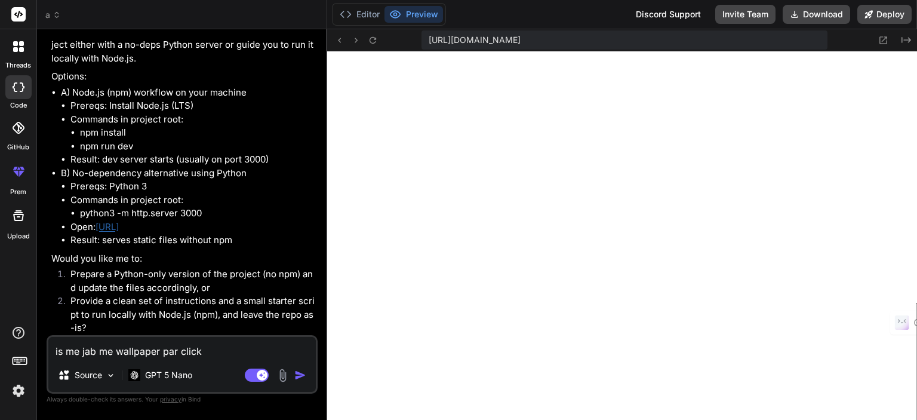
type textarea "x"
type textarea "is me jab me wallpaper par click ka"
type textarea "x"
type textarea "is me jab me wallpaper par click kar"
type textarea "x"
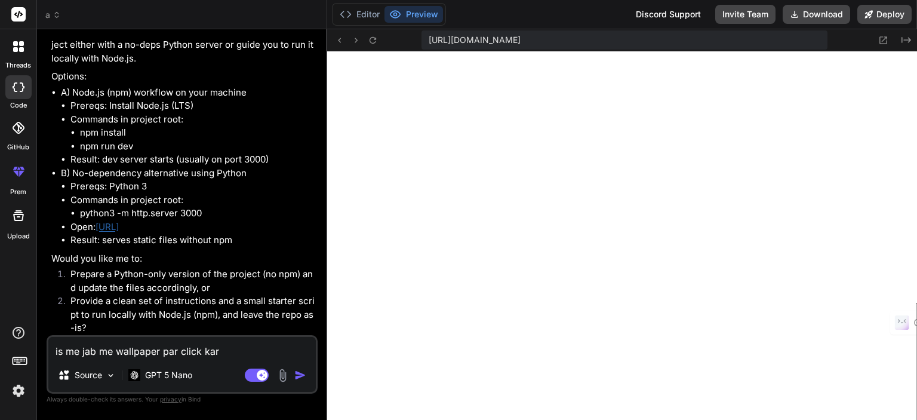
type textarea "is me jab me wallpaper par click kart"
type textarea "x"
type textarea "is me jab me wallpaper par click karta"
type textarea "x"
type textarea "is me jab me wallpaper par click karta"
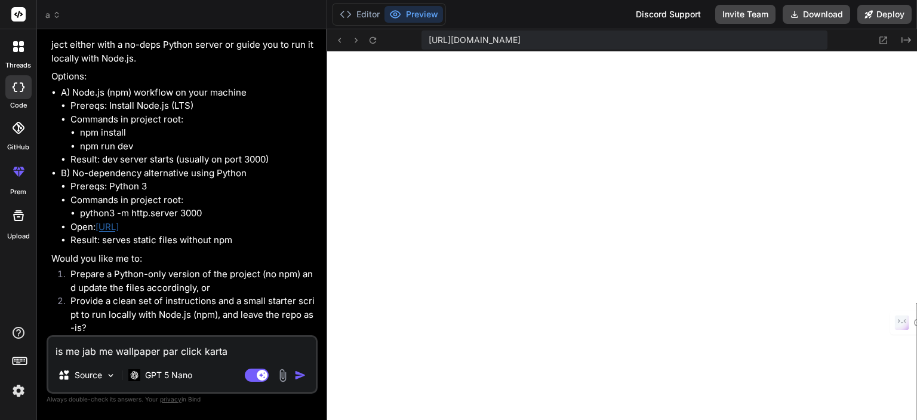
type textarea "x"
type textarea "is me jab me wallpaper par click [PERSON_NAME]"
type textarea "x"
type textarea "is me jab me wallpaper par click karta ho"
type textarea "x"
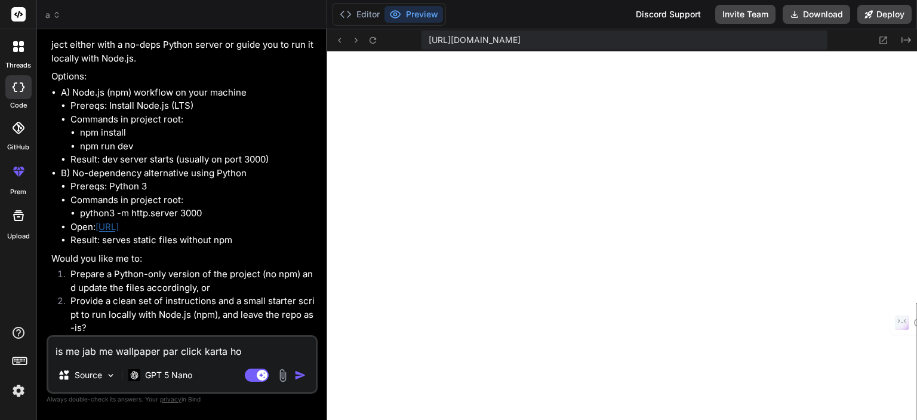
type textarea "is me jab me wallpaper par click karta hon"
type textarea "x"
type textarea "is me jab me wallpaper par click karta hon"
type textarea "x"
type textarea "is me jab me wallpaper par click karta hon t"
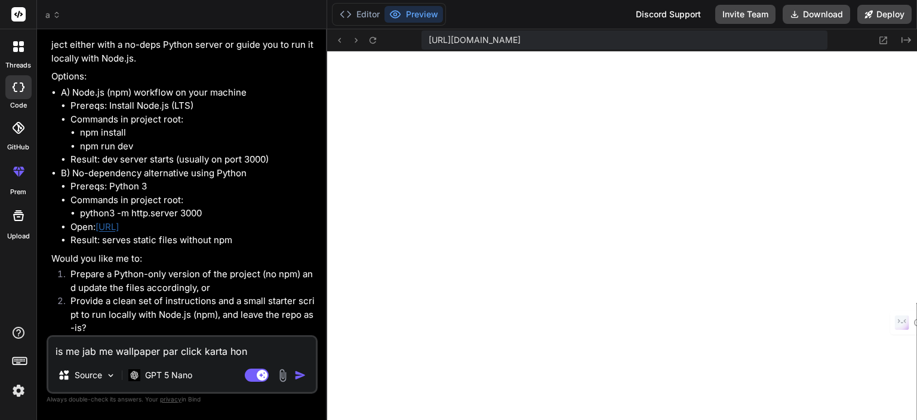
type textarea "x"
type textarea "is me jab me wallpaper par click karta hon to"
type textarea "x"
type textarea "is me jab me wallpaper par click karta hon to"
type textarea "x"
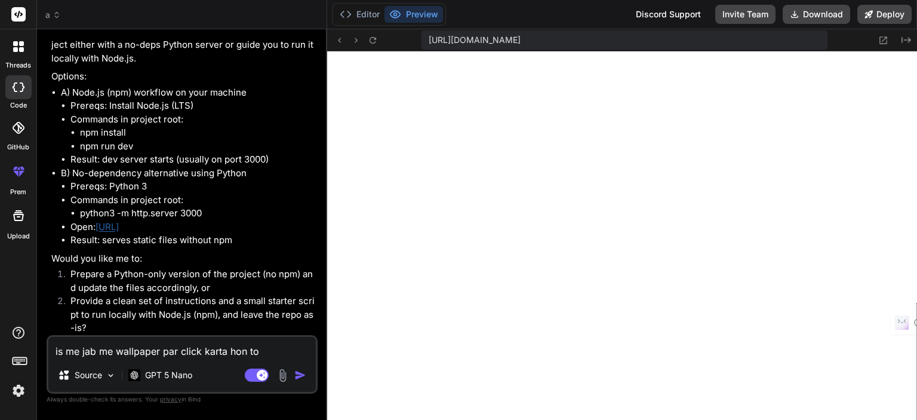
type textarea "is me jab me wallpaper par click karta hon to w"
type textarea "x"
type textarea "is me jab me wallpaper par click karta hon to wl"
type textarea "x"
type textarea "is me jab me wallpaper par click karta hon to wll"
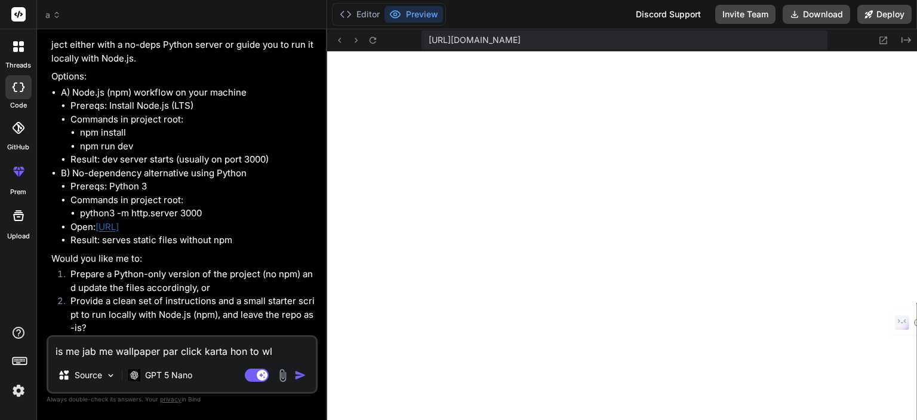
type textarea "x"
type textarea "is me jab me wallpaper par click karta hon to wl"
type textarea "x"
type textarea "is me jab me wallpaper par click karta hon to w"
type textarea "x"
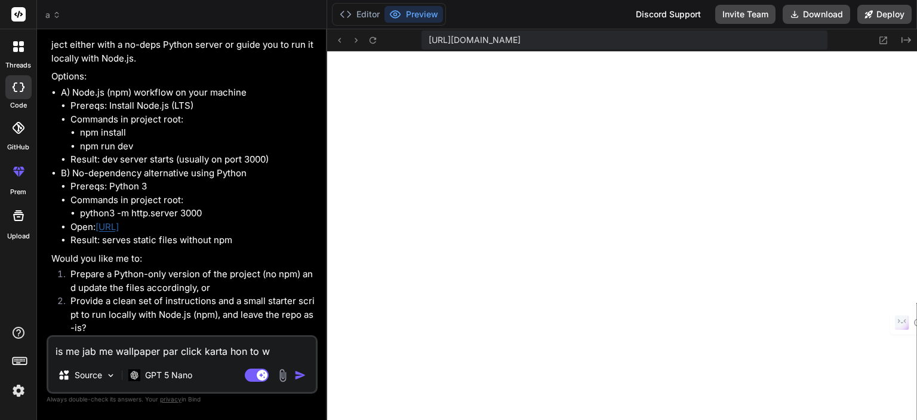
type textarea "is me jab me wallpaper par click karta hon to wa"
type textarea "x"
type textarea "is me jab me wallpaper par click karta hon to wal"
type textarea "x"
type textarea "is me jab me wallpaper par click karta hon to wall"
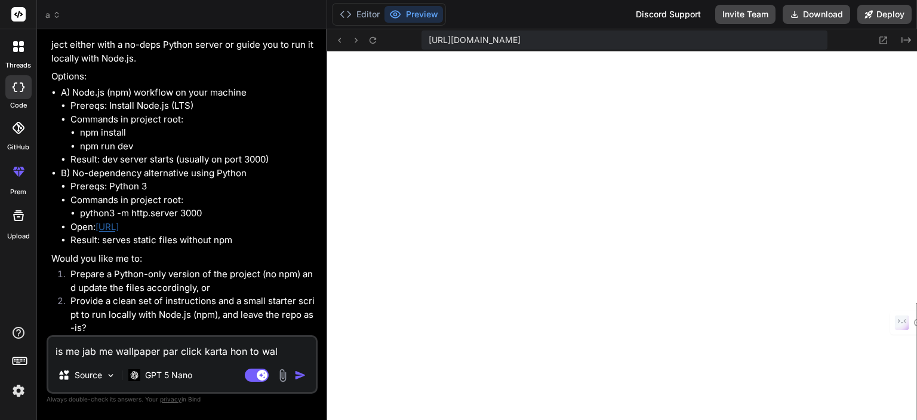
type textarea "x"
type textarea "is me jab me wallpaper par click karta hon to wallp"
type textarea "x"
type textarea "is me jab me wallpaper par click karta hon to wallpe"
type textarea "x"
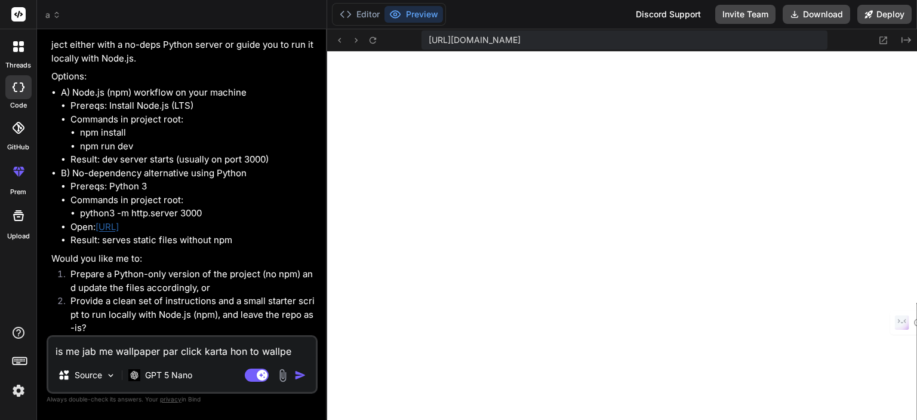
type textarea "is me jab me wallpaper par click karta hon to wallper"
type textarea "x"
type textarea "is me jab me wallpaper par click karta hon to wallpe"
type textarea "x"
click at [158, 350] on textarea "is me jab me wallpaper par click karta hon to wallpe" at bounding box center [181, 347] width 267 height 21
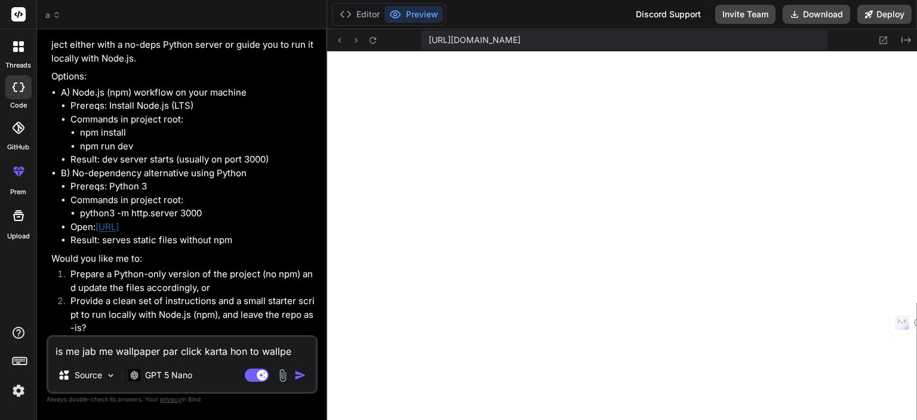
type textarea "is me jab me wallpaper par click karta hon to wallpe"
type textarea "x"
type textarea "is me jab me wallpaper k par click karta hon to wallpe"
type textarea "x"
type textarea "is me jab me wallpaper k par click karta hon to wallpe"
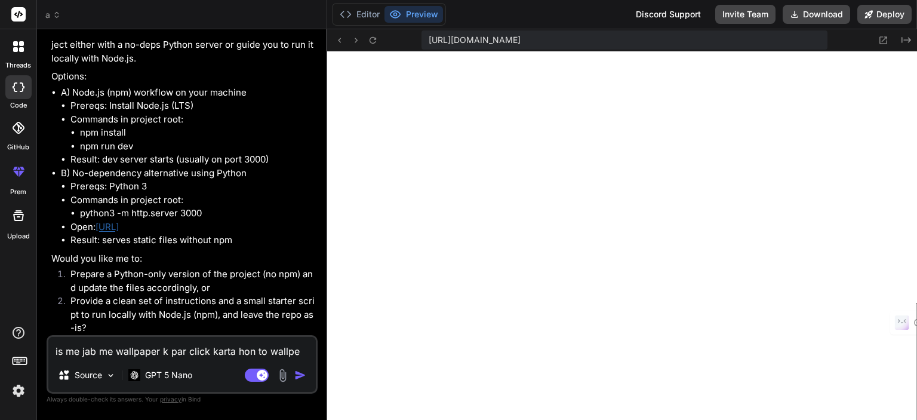
type textarea "x"
type textarea "is me jab me wallpaper k d par click karta hon to wallpe"
type textarea "x"
type textarea "is me jab me wallpaper k do par click karta hon to wallpe"
type textarea "x"
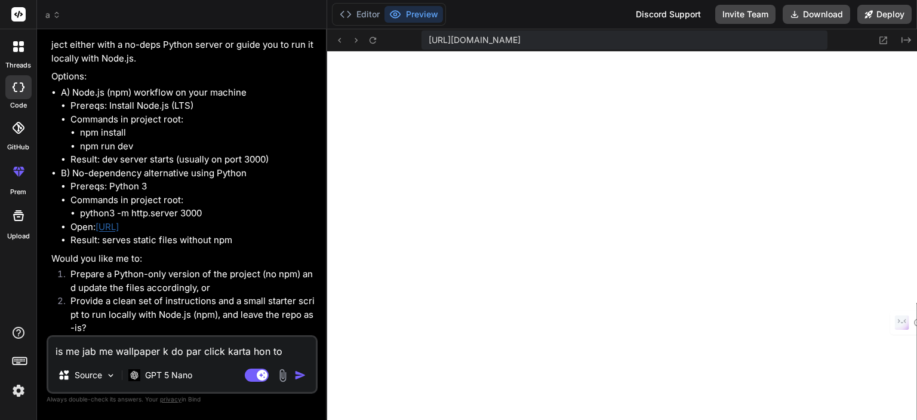
type textarea "is me jab me wallpaper k dow par click karta hon to wallpe"
type textarea "x"
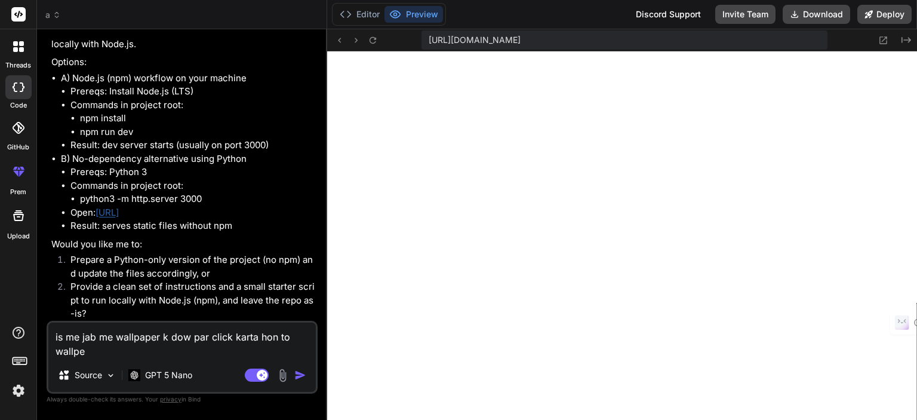
type textarea "is me jab me wallpaper k down par click karta hon to wallpe"
type textarea "x"
type textarea "is me jab me wallpaper k downl par click karta hon to wallpe"
type textarea "x"
type textarea "is me jab me wallpaper k downlo par click karta hon to wallpe"
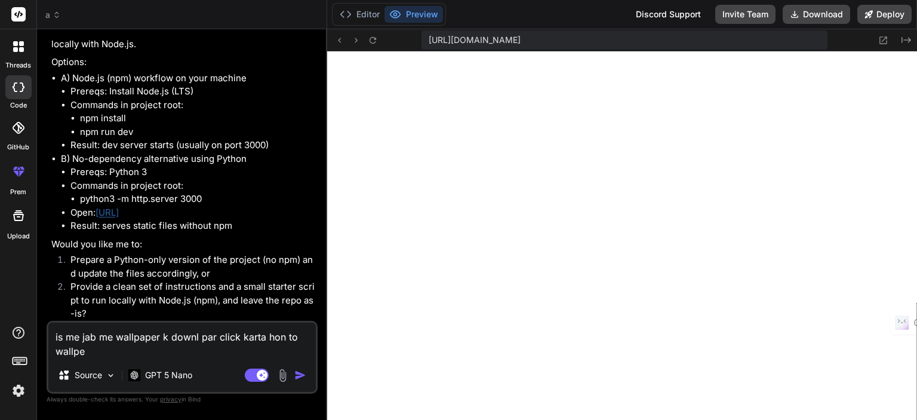
type textarea "x"
type textarea "is me jab me wallpaper k downloa par click karta hon to wallpe"
type textarea "x"
type textarea "is me jab me wallpaper k download par click karta hon to wallpe"
type textarea "x"
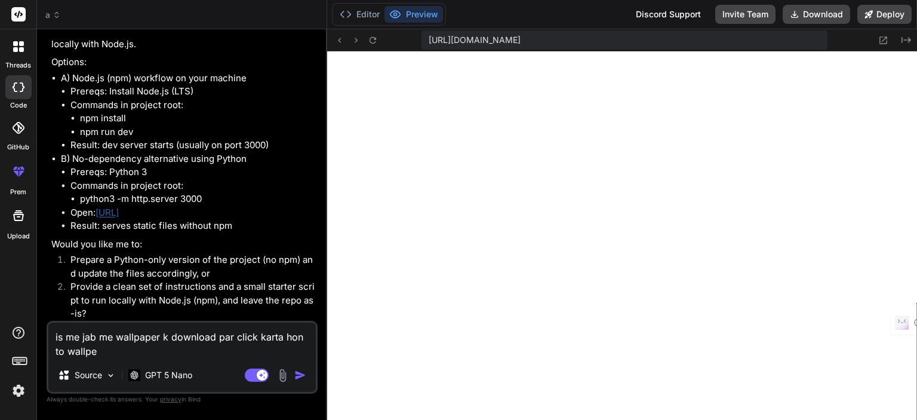
type textarea "is me jab me wallpaper k download par click karta hon to wallpe"
type textarea "x"
type textarea "is me jab me wallpaper k download k par click karta hon to wallpe"
type textarea "x"
type textarea "is me jab me wallpaper k download k par click karta hon to wallpe"
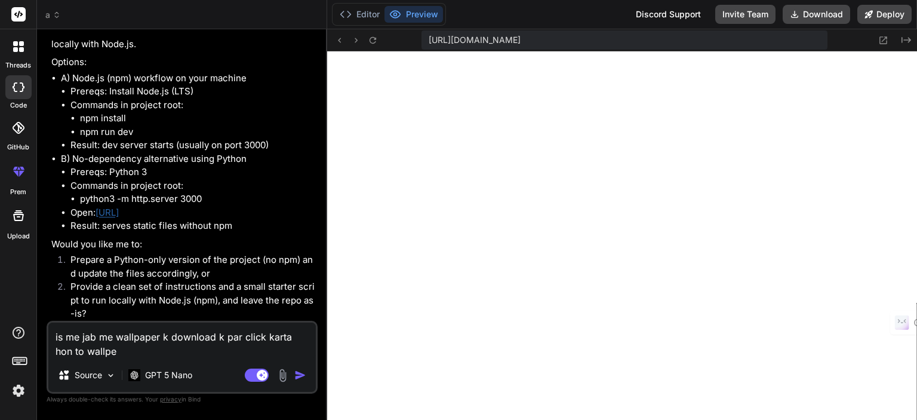
type textarea "x"
type textarea "is me jab me wallpaper k download k b par click karta hon to wallpe"
type textarea "x"
type textarea "is me jab me wallpaper k download k bu par click karta hon to wallpe"
type textarea "x"
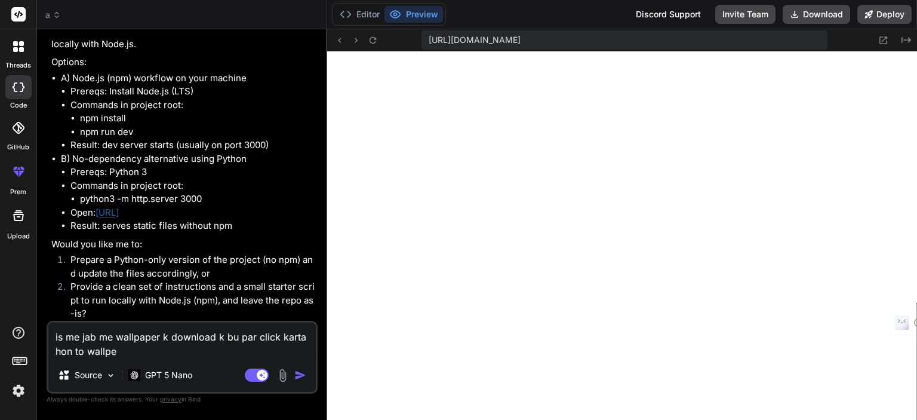
type textarea "is me jab me wallpaper k download k but par click karta hon to wallpe"
type textarea "x"
type textarea "is me jab me wallpaper k download k butt par click karta hon to wallpe"
type textarea "x"
type textarea "is me jab me wallpaper k download k butto par click karta hon to wallpe"
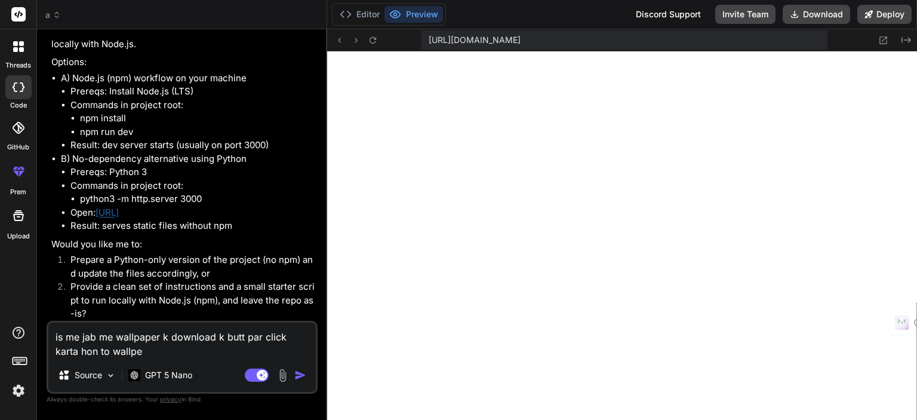
type textarea "x"
type textarea "is me jab me wallpaper k download k button par click karta hon to wallpe"
type textarea "x"
type textarea "is me jab me wallpaper k download k button par click karta hon to wallpe"
type textarea "x"
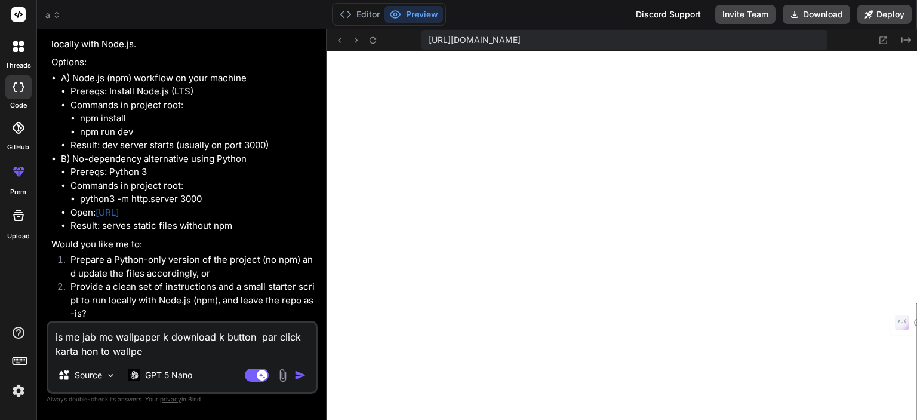
type textarea "is me jab me wallpaper k download k button p par click karta hon to wallpe"
type textarea "x"
type textarea "is me jab me wallpaper k download k button pa par click karta hon to wallpe"
type textarea "x"
type textarea "is me jab me wallpaper k download k button par par click karta hon to wallpe"
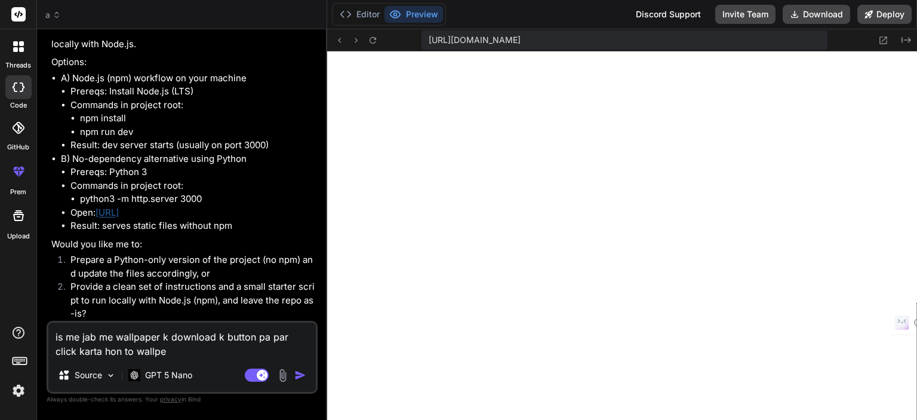
type textarea "x"
type textarea "is me jab me wallpaper k download k button par par click karta hon to wallpe"
type textarea "x"
type textarea "is me jab me wallpaper k download k button par c par click karta hon to wallpe"
click at [162, 354] on textarea "is me jab me wallpaper k download k button par click karta hon to wallpe" at bounding box center [181, 340] width 267 height 36
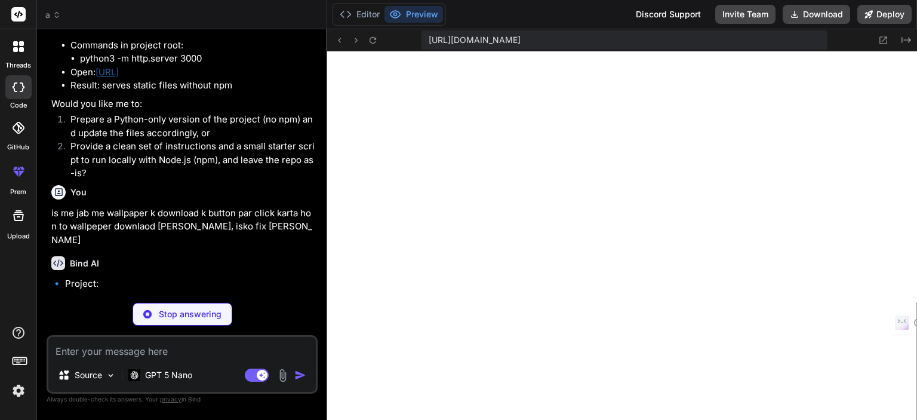
scroll to position [797, 0]
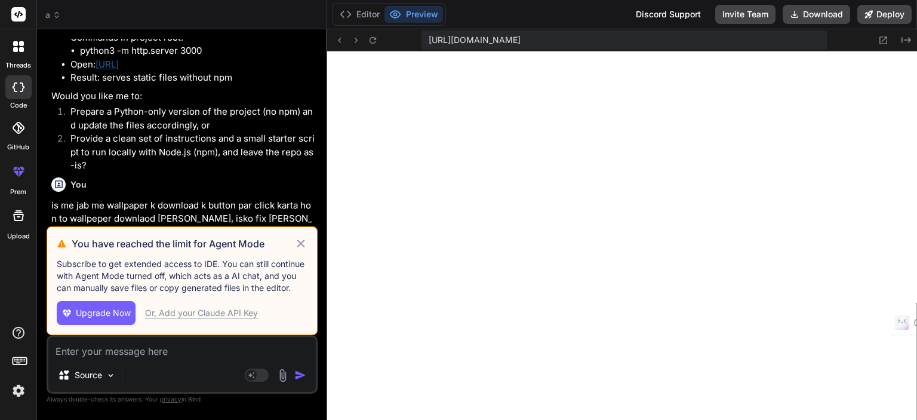
click at [297, 246] on icon at bounding box center [301, 243] width 14 height 14
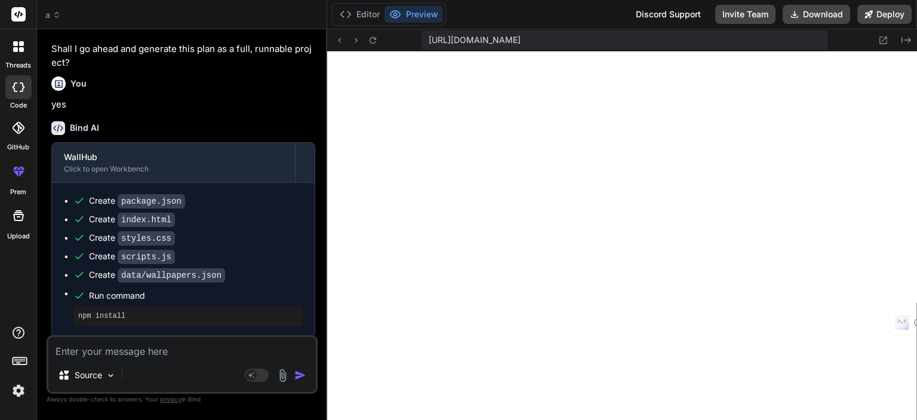
scroll to position [0, 0]
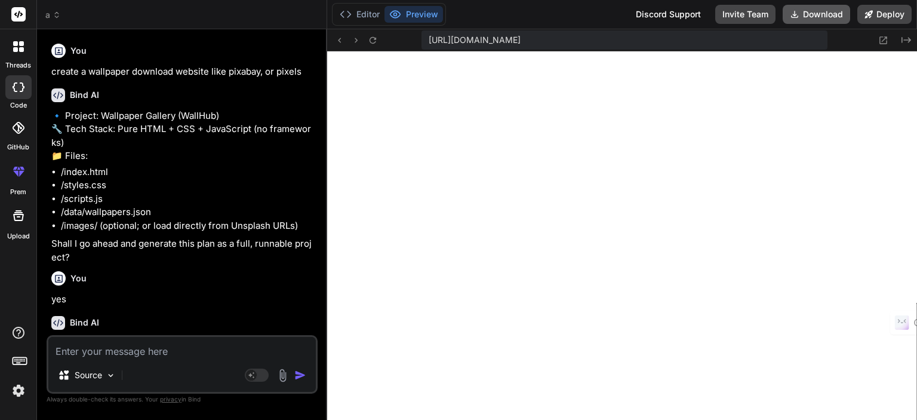
click at [829, 20] on button "Download" at bounding box center [815, 14] width 67 height 19
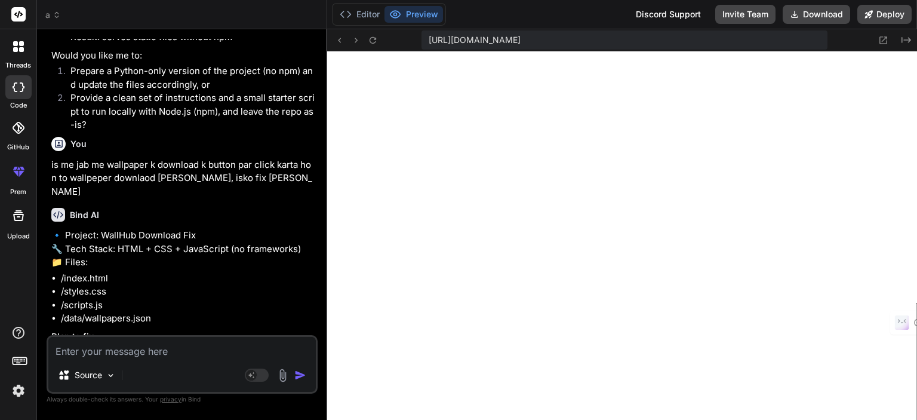
scroll to position [829, 0]
